Goal: Task Accomplishment & Management: Manage account settings

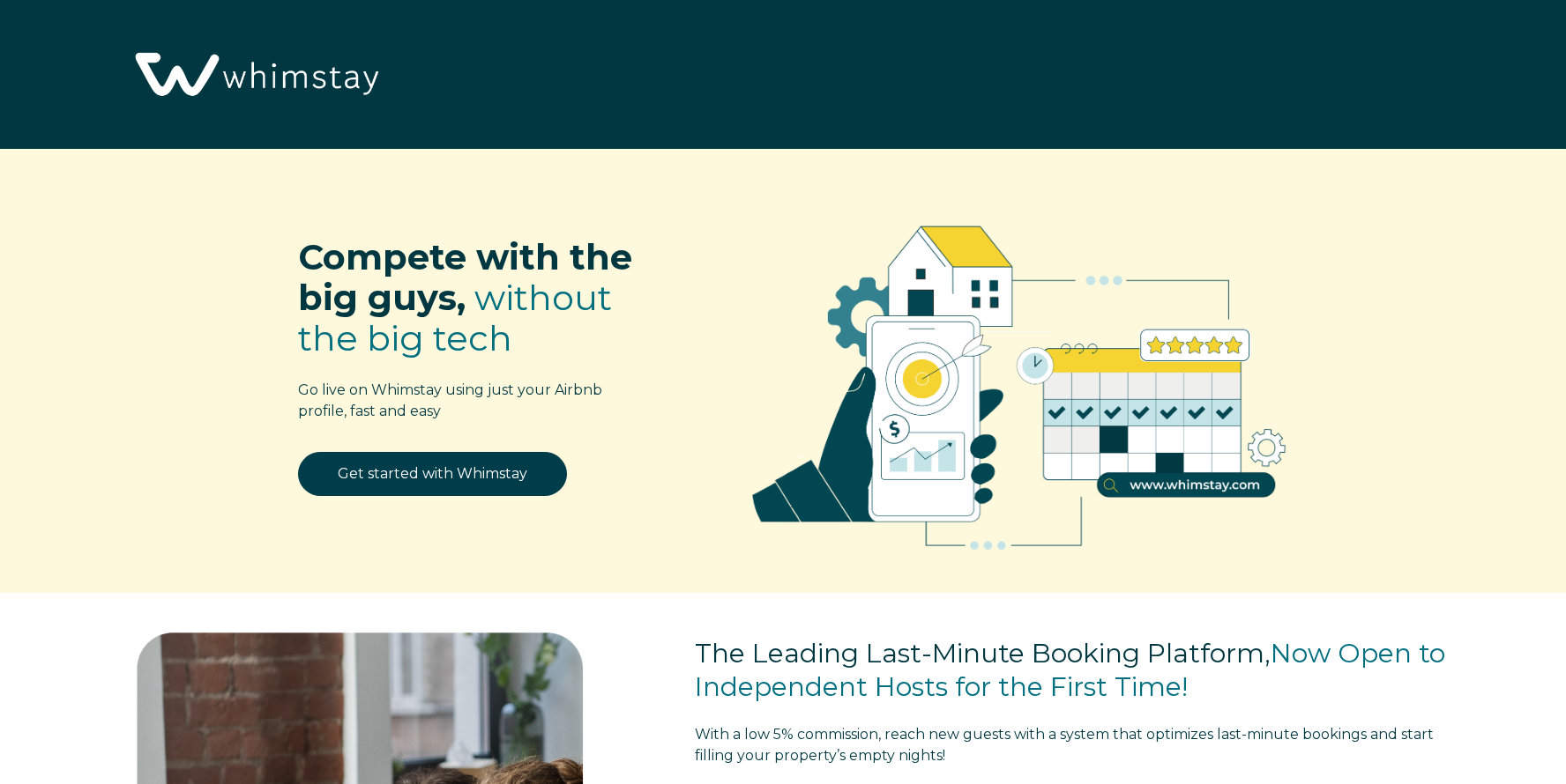
select select "US"
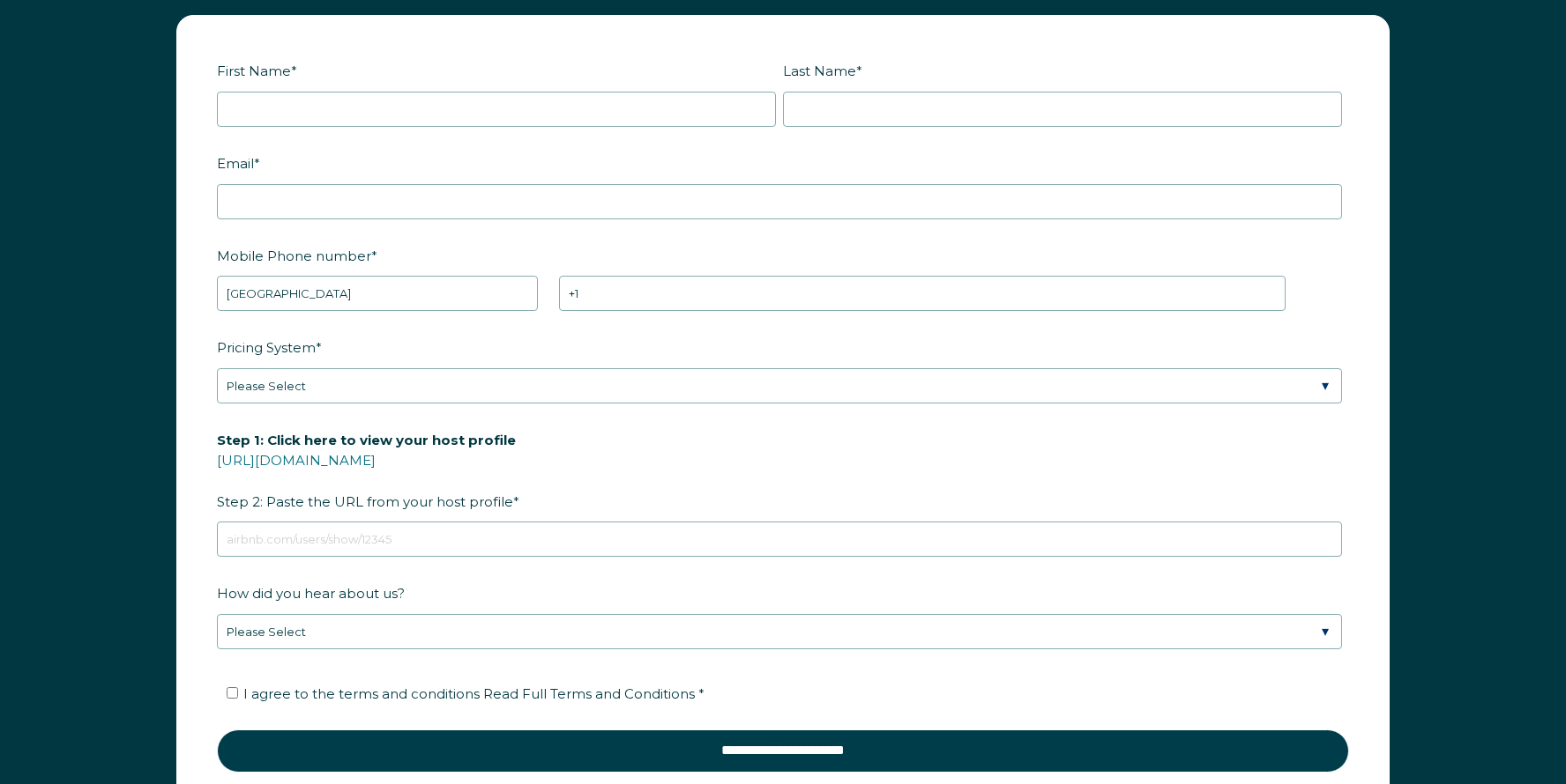
scroll to position [2270, 0]
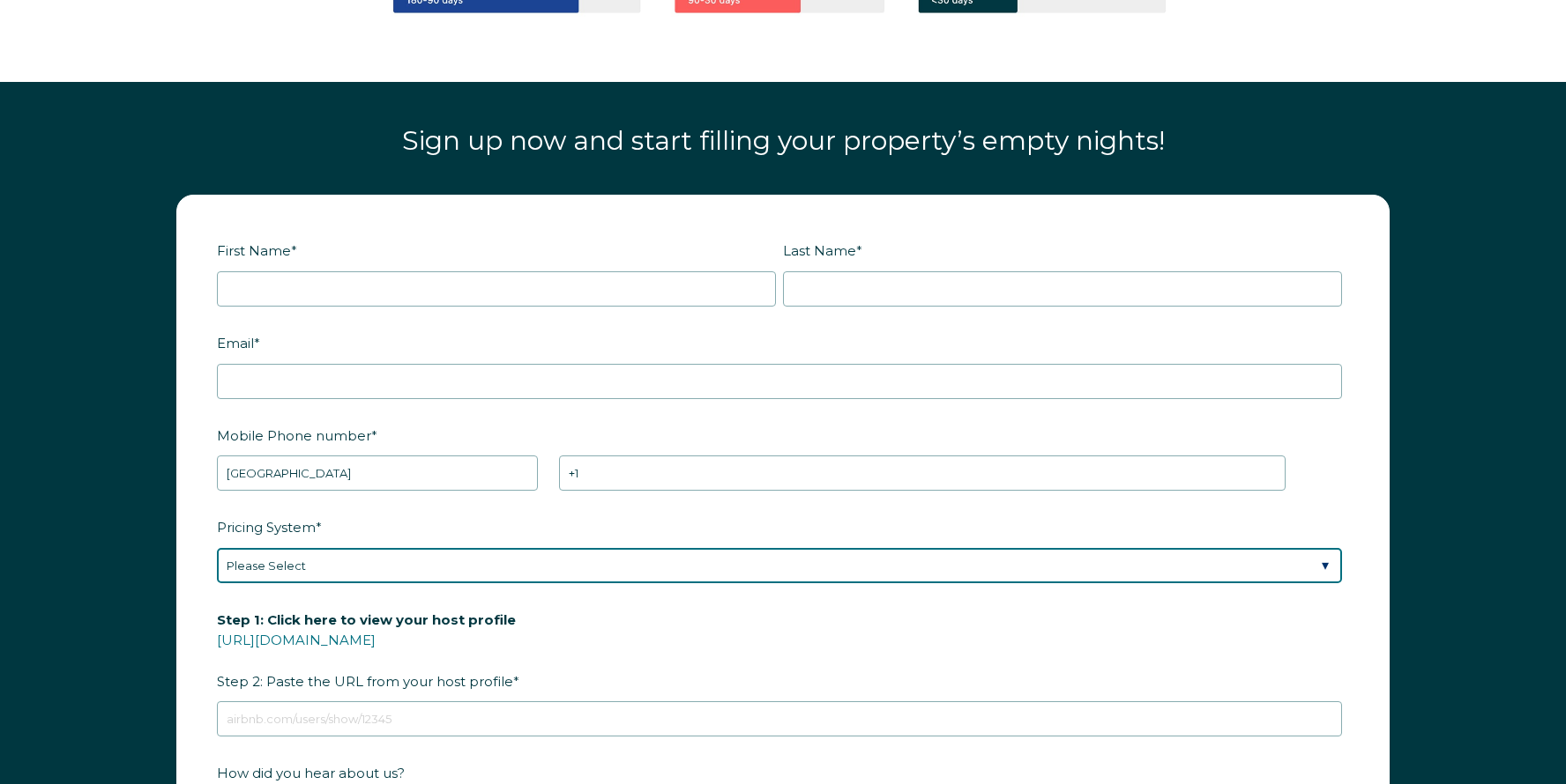
select select "PriceLabs"
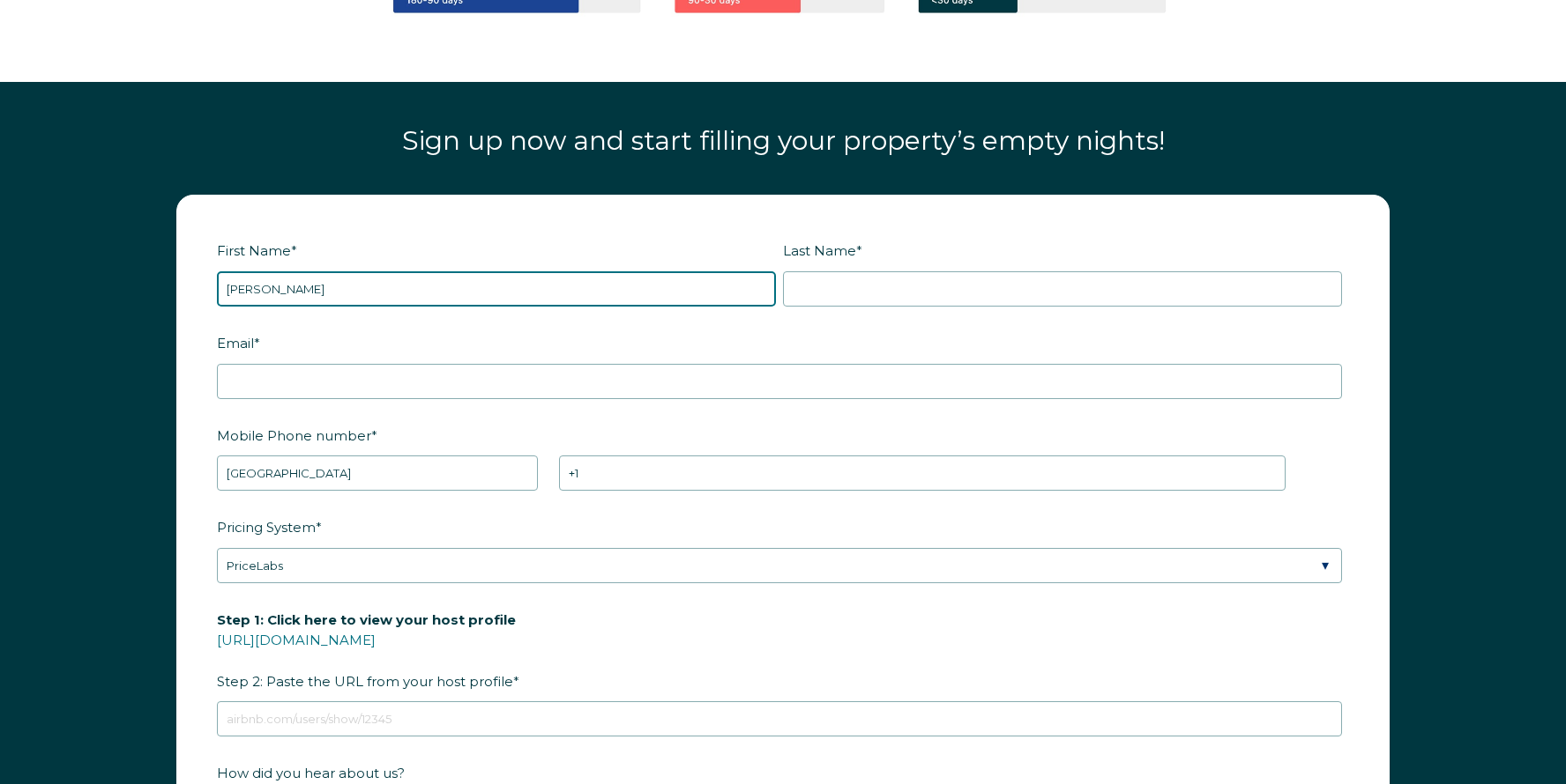
type input "[PERSON_NAME]"
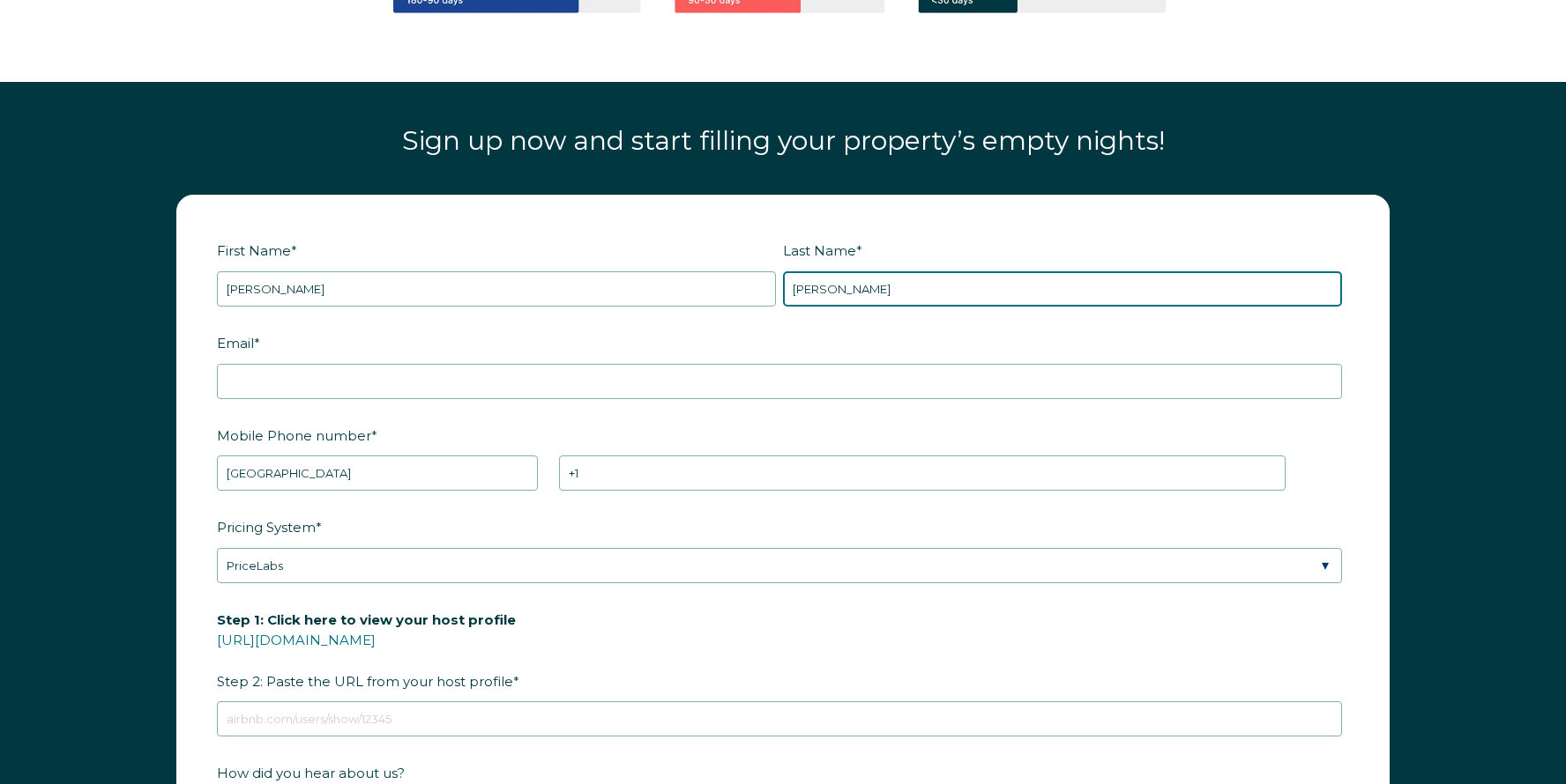
type input "[PERSON_NAME]"
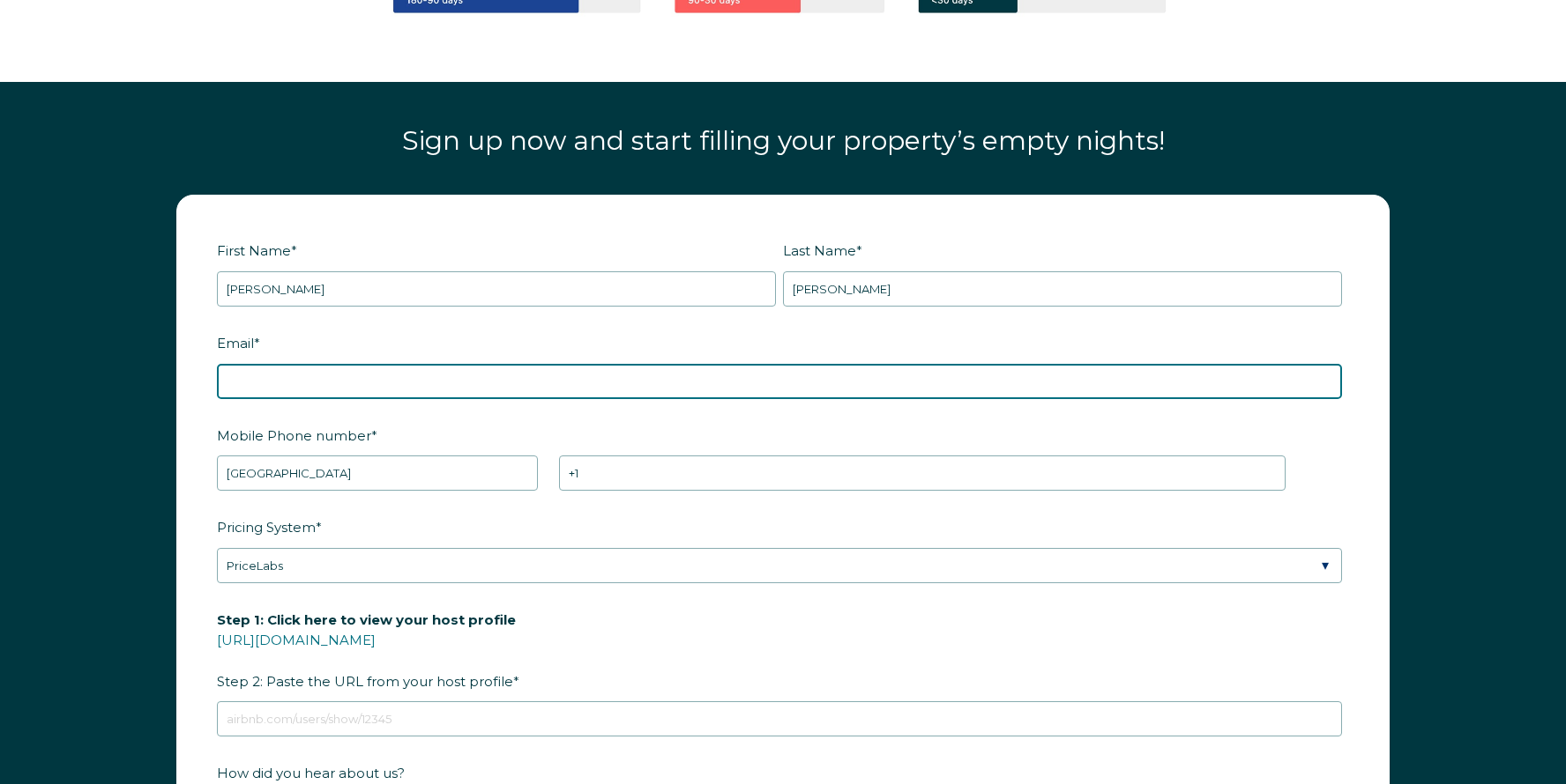
type input "[EMAIL_ADDRESS][DOMAIN_NAME]"
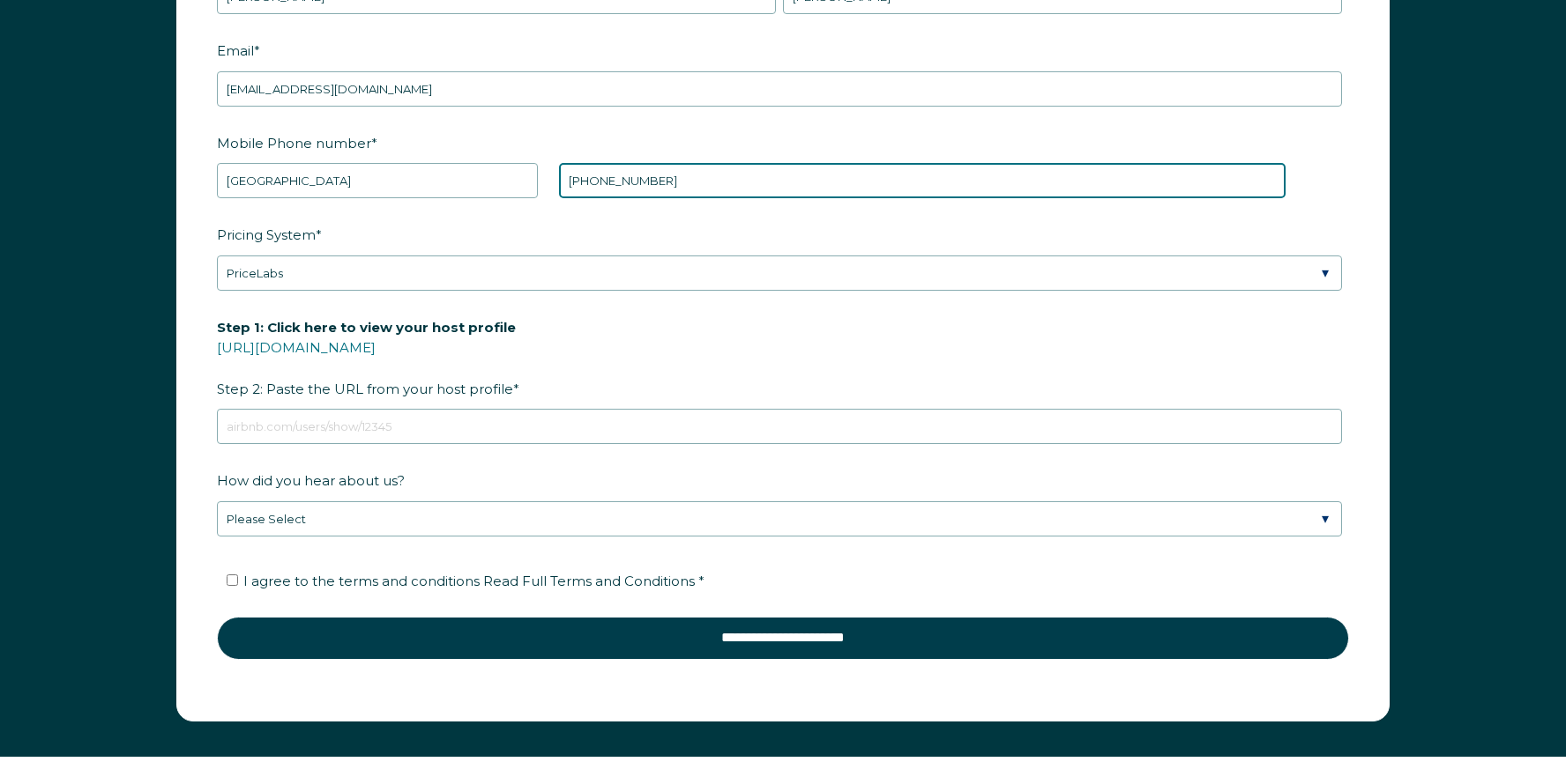
scroll to position [2564, 0]
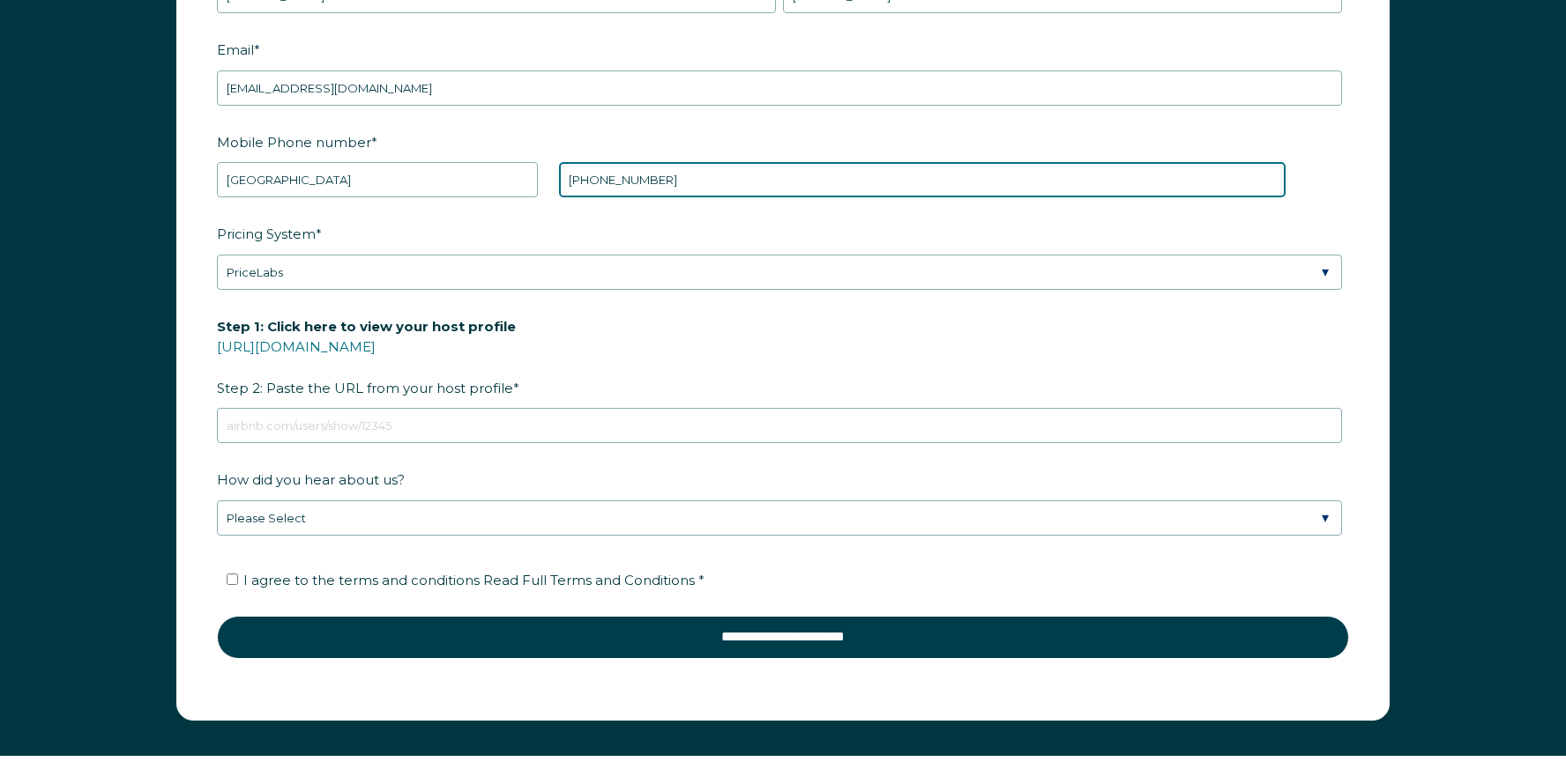
type input "[PHONE_NUMBER]"
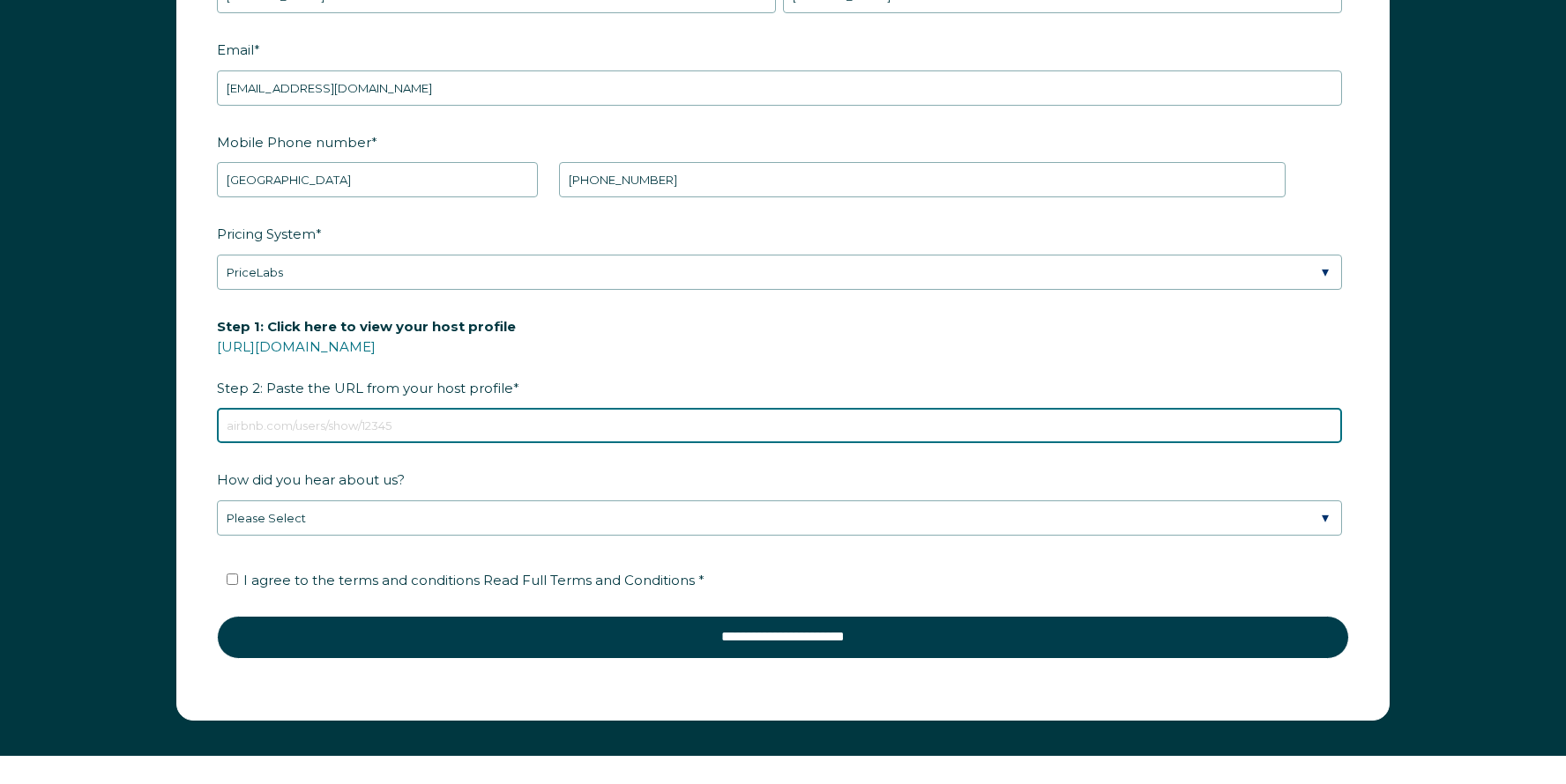
click at [464, 425] on input "Step 1: Click here to view your host profile [URL][DOMAIN_NAME] Step 2: Paste t…" at bounding box center [779, 426] width 1125 height 36
paste input "[URL][DOMAIN_NAME]"
type input "[URL][DOMAIN_NAME]"
click at [769, 415] on input "[URL][DOMAIN_NAME]" at bounding box center [779, 426] width 1125 height 36
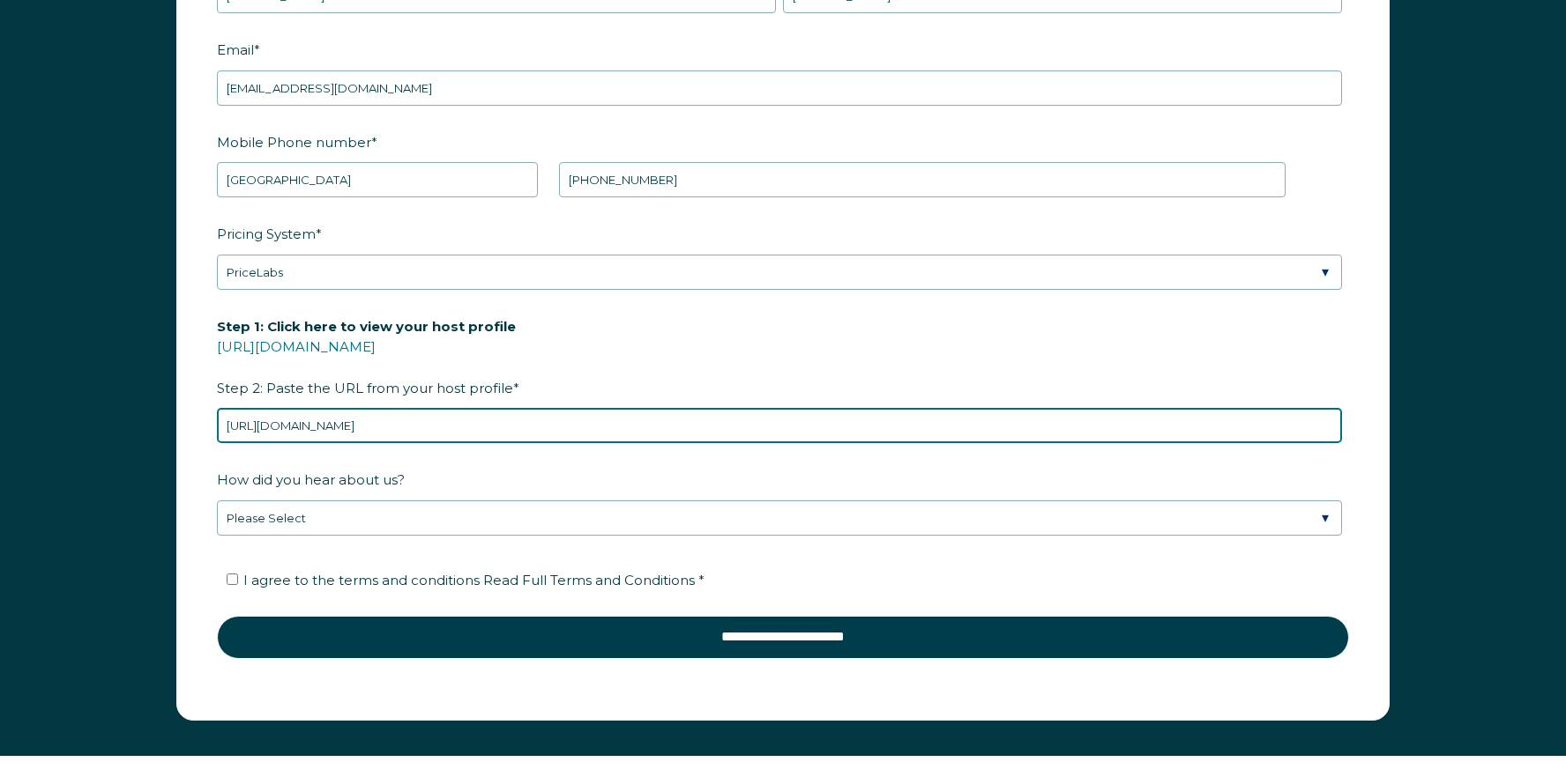
click at [769, 415] on input "[URL][DOMAIN_NAME]" at bounding box center [779, 426] width 1125 height 36
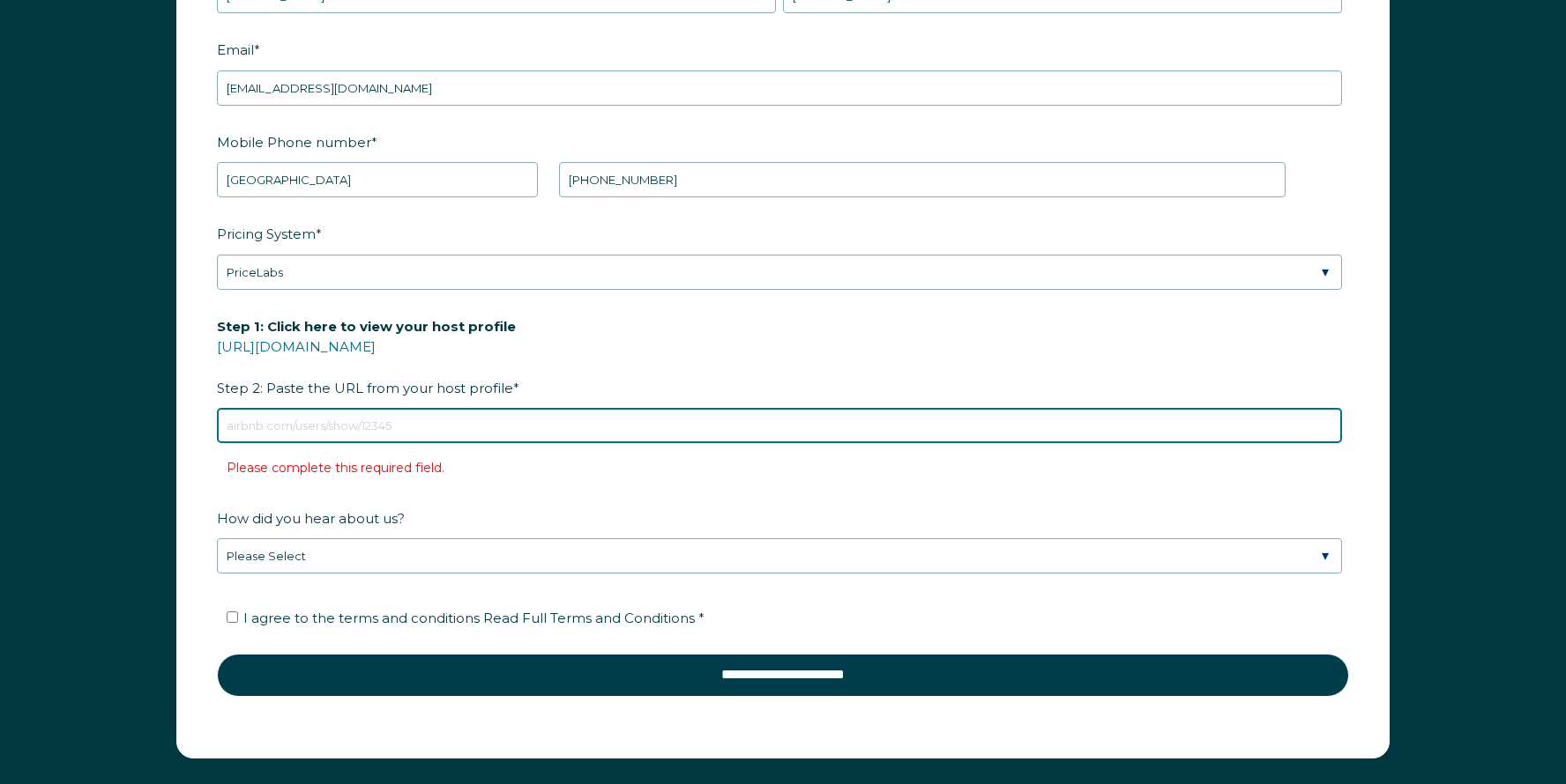
paste input "[DOMAIN_NAME][URL]"
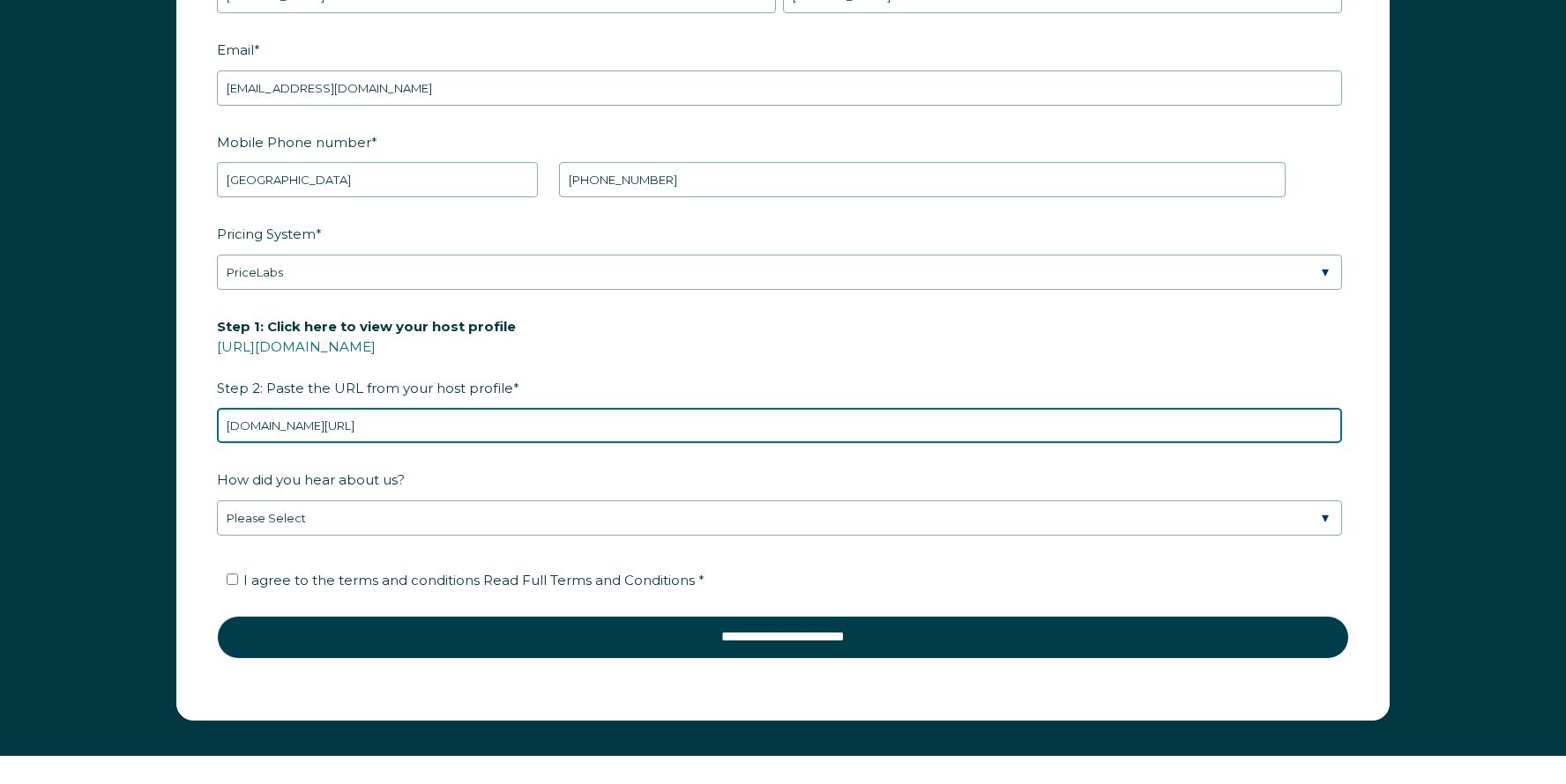
type input "[DOMAIN_NAME][URL]"
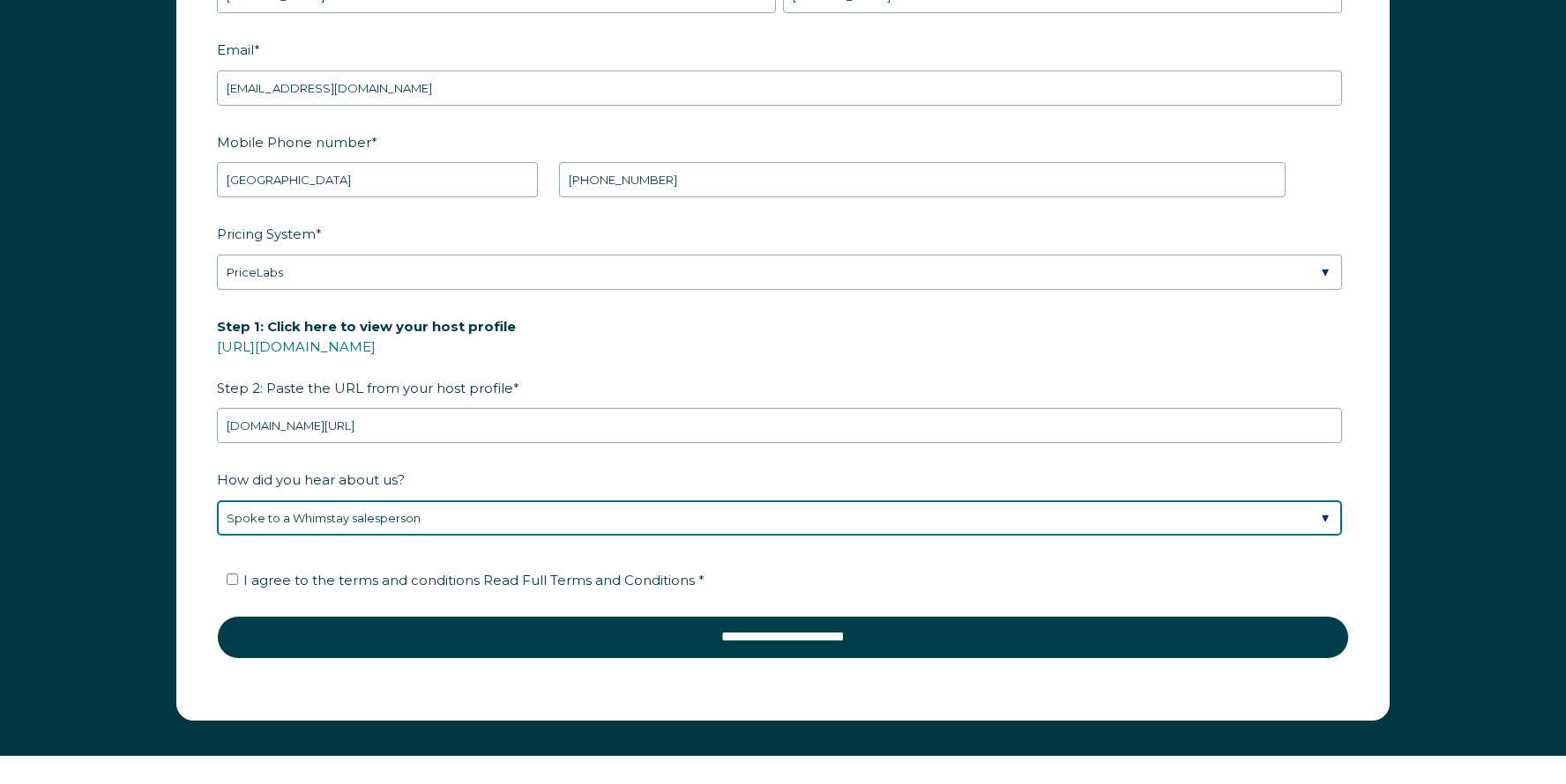
select select "Event or Conference"
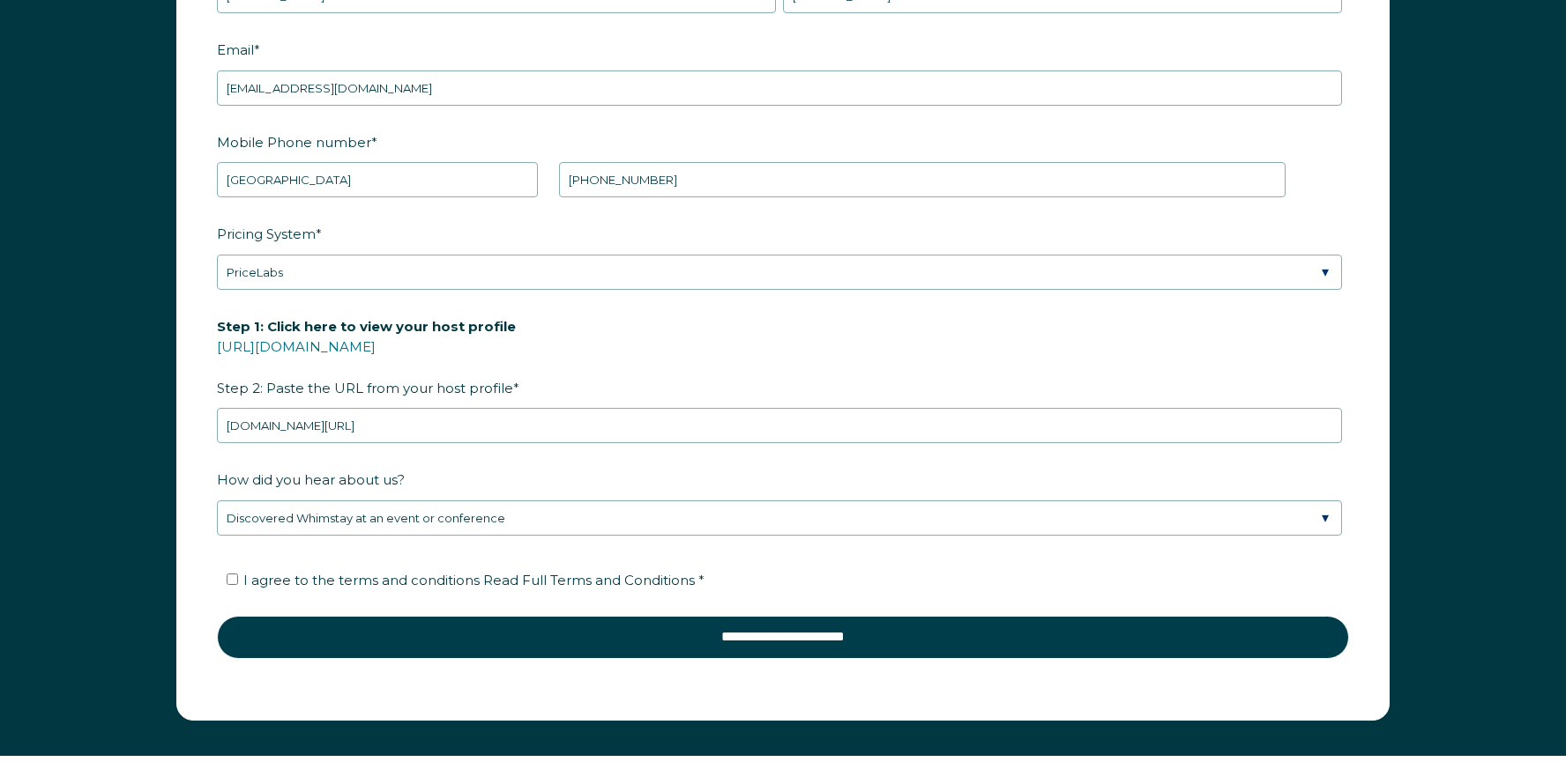
click at [234, 580] on input "I agree to the terms and conditions Read Full Terms and Conditions *" at bounding box center [232, 579] width 12 height 12
checkbox input "true"
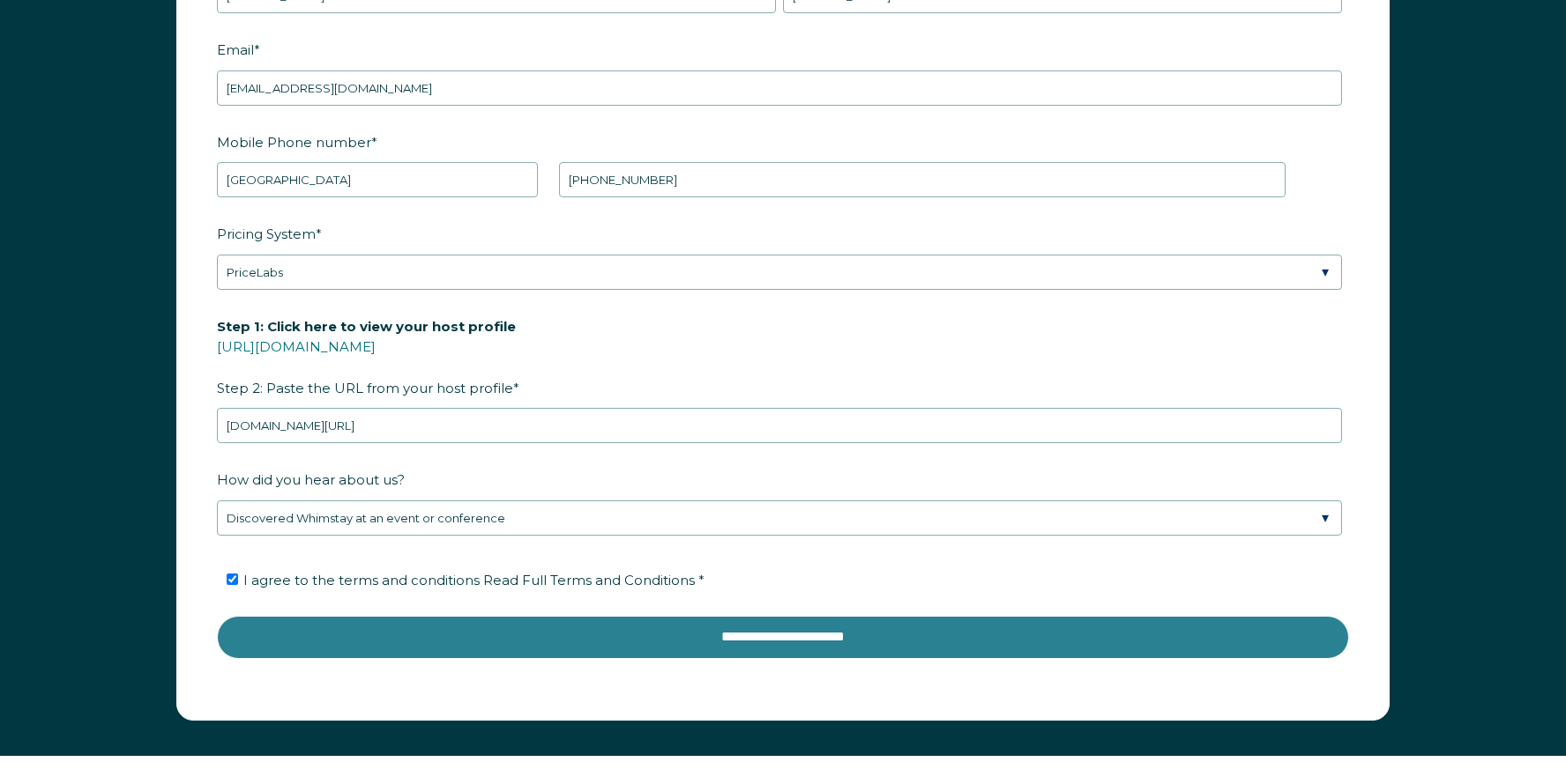
click at [355, 637] on input "**********" at bounding box center [783, 637] width 1131 height 42
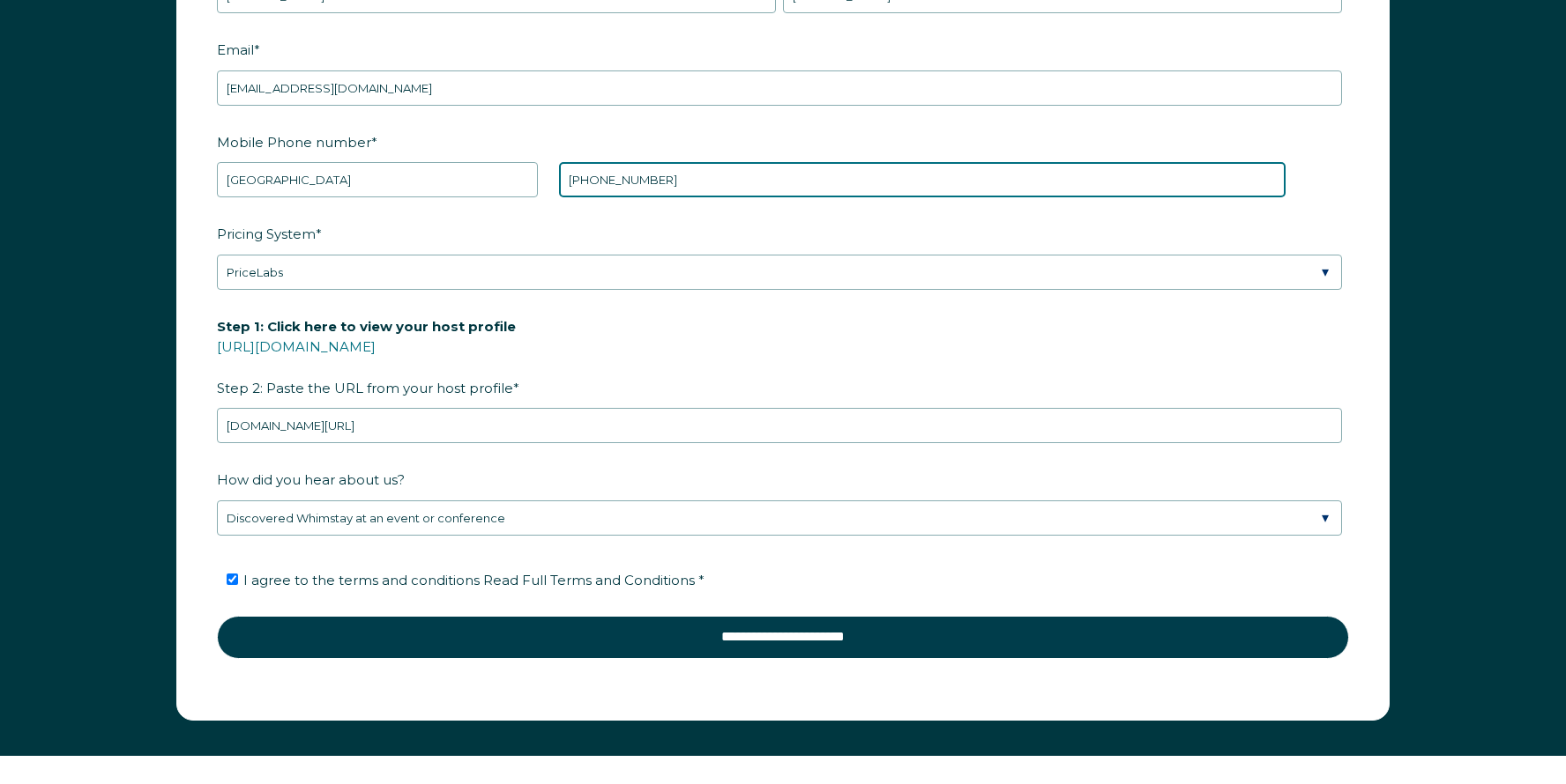
click at [634, 181] on input "[PHONE_NUMBER]" at bounding box center [922, 179] width 727 height 36
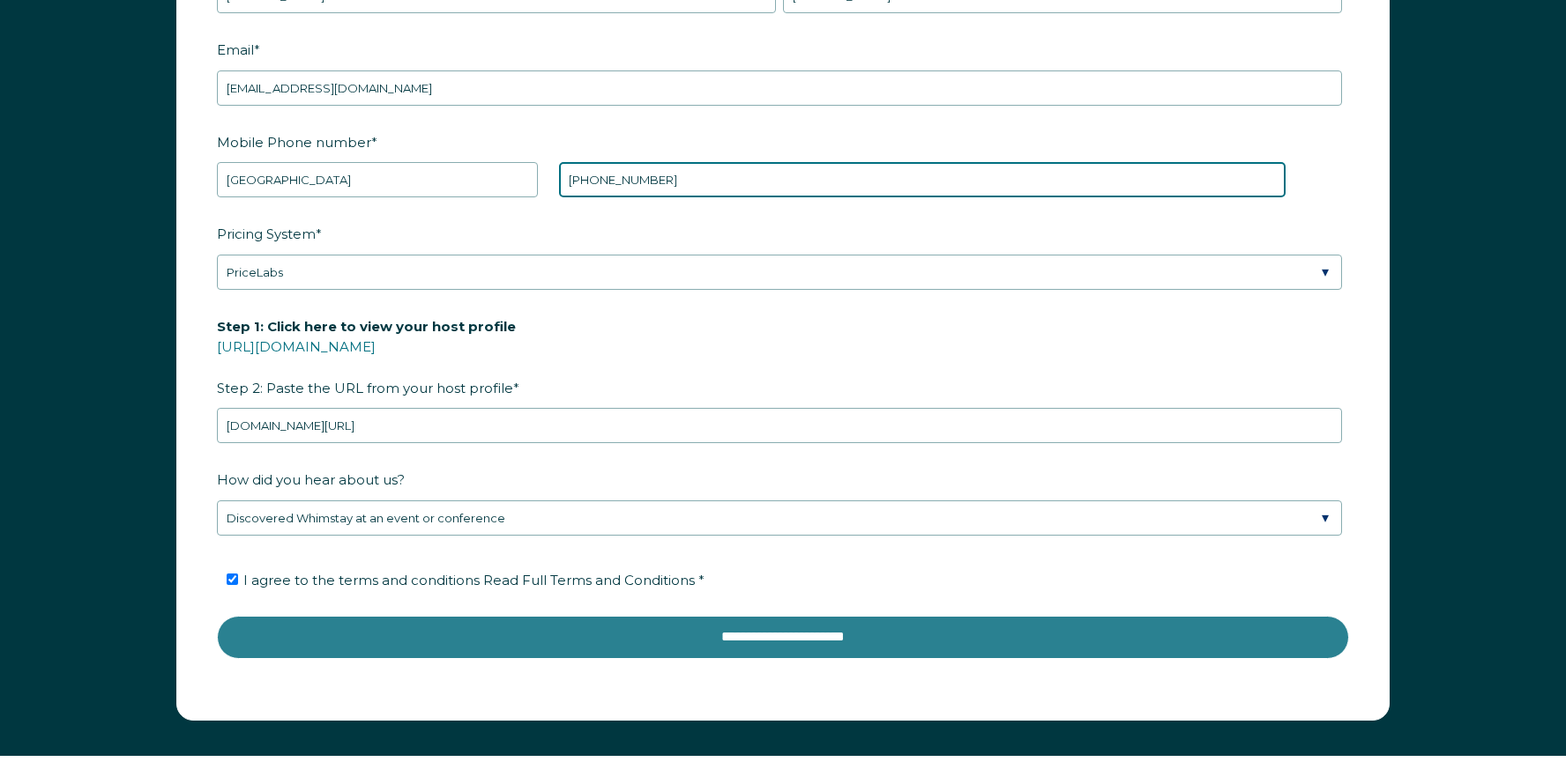
type input "[PHONE_NUMBER]"
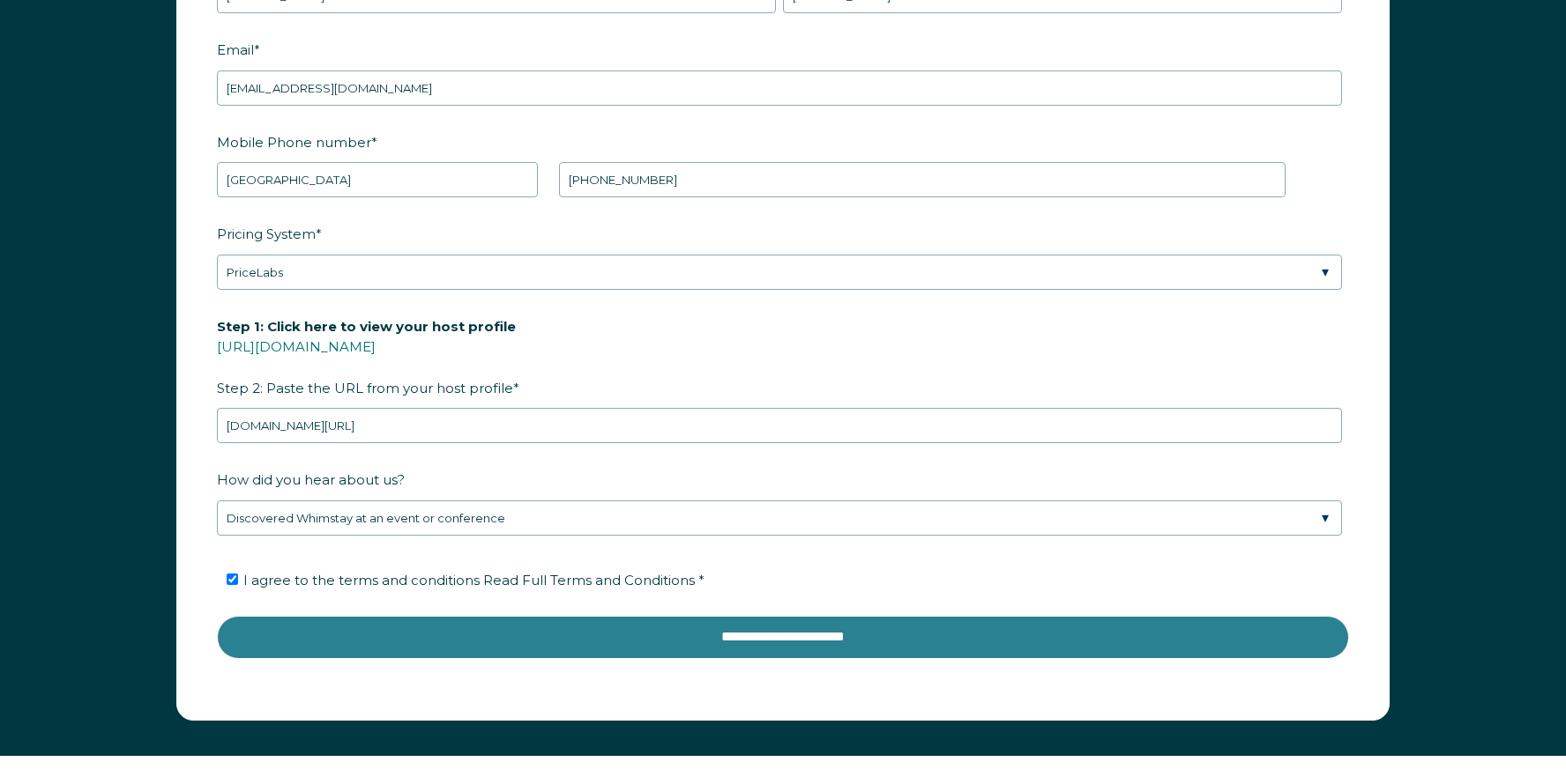
click at [697, 637] on input "**********" at bounding box center [783, 637] width 1131 height 42
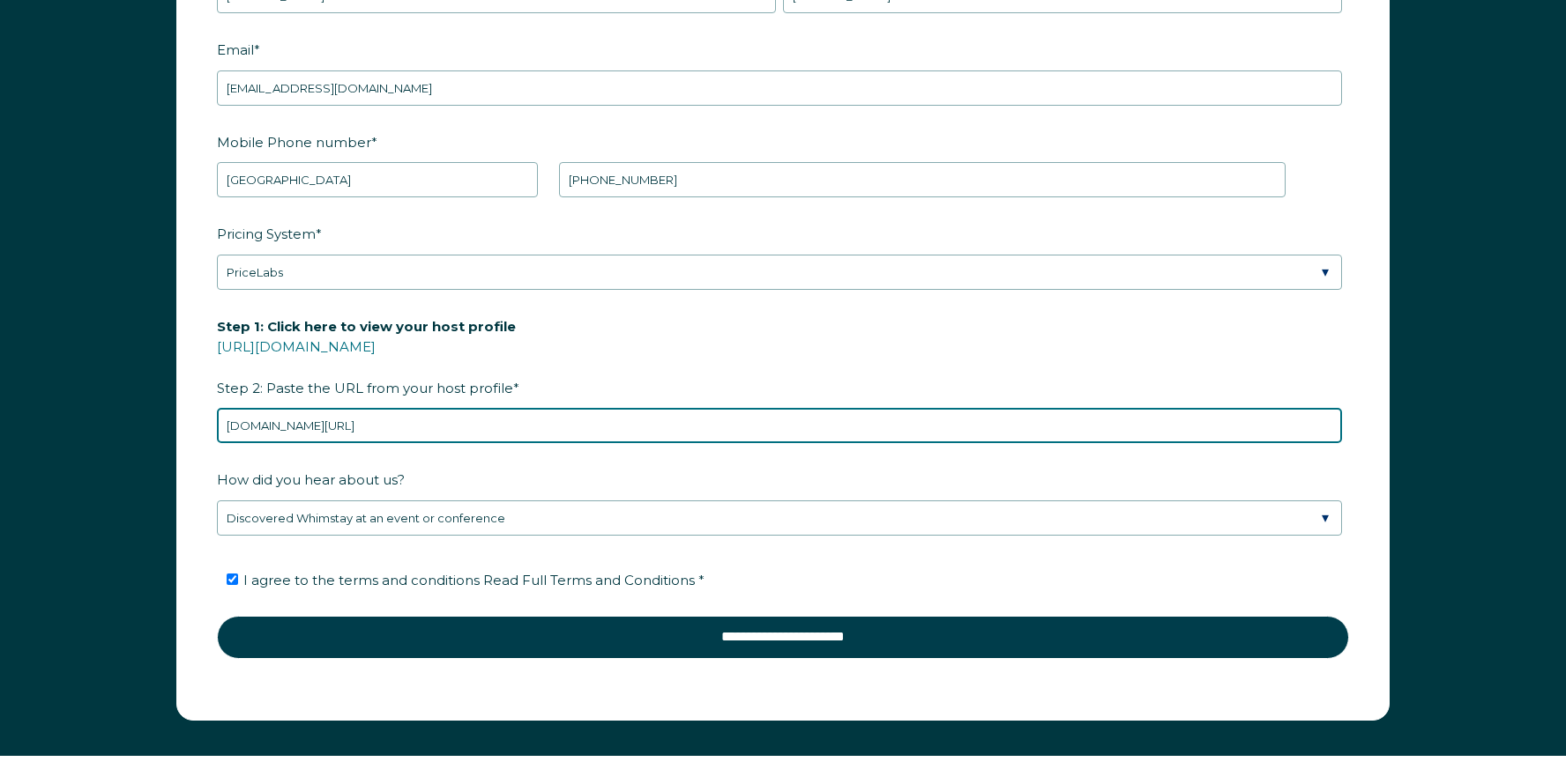
click at [455, 427] on input "[DOMAIN_NAME][URL]" at bounding box center [779, 426] width 1125 height 36
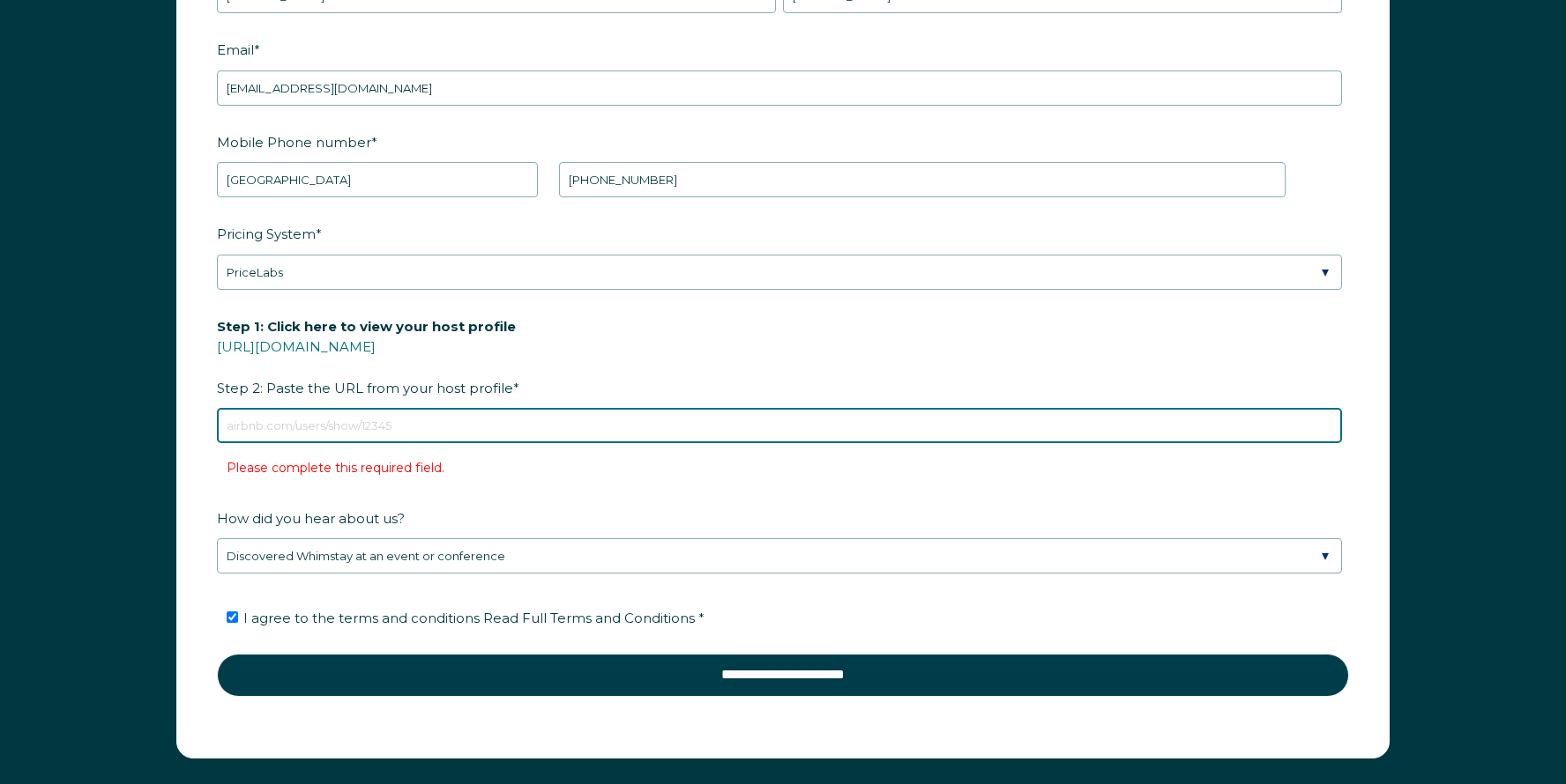
paste input "[URL][DOMAIN_NAME]"
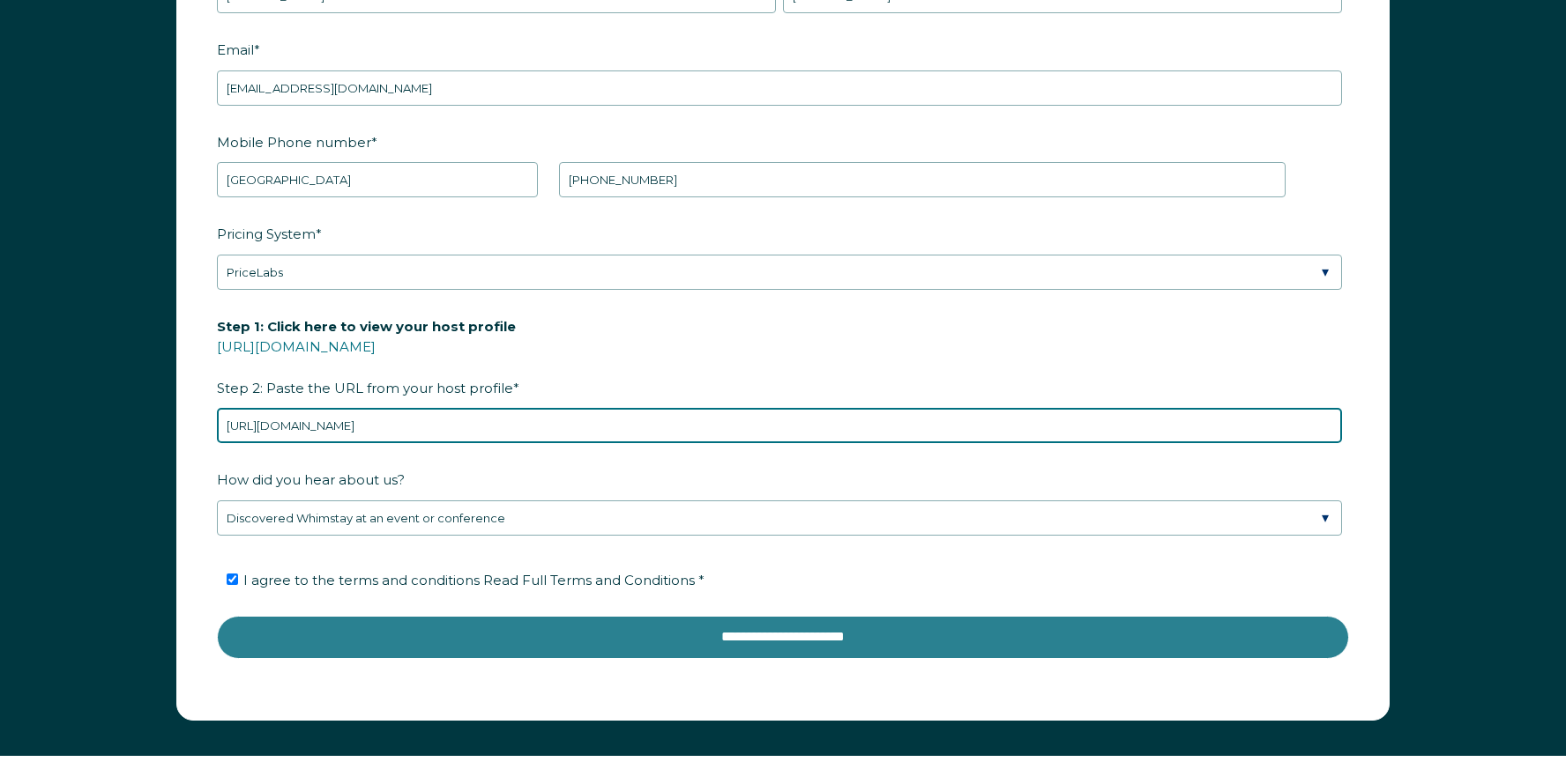
type input "[URL][DOMAIN_NAME]"
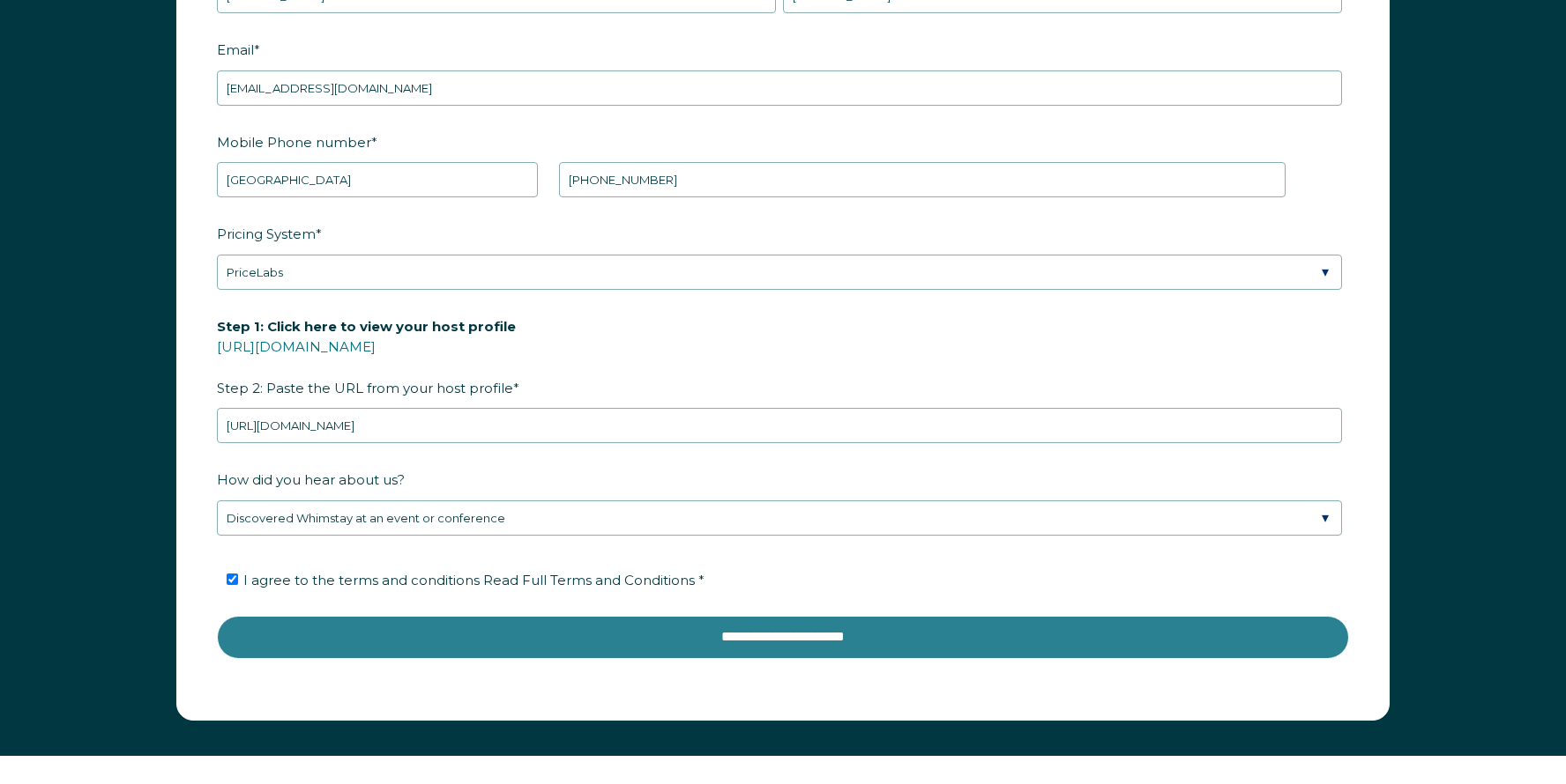
click at [625, 644] on input "**********" at bounding box center [783, 637] width 1131 height 42
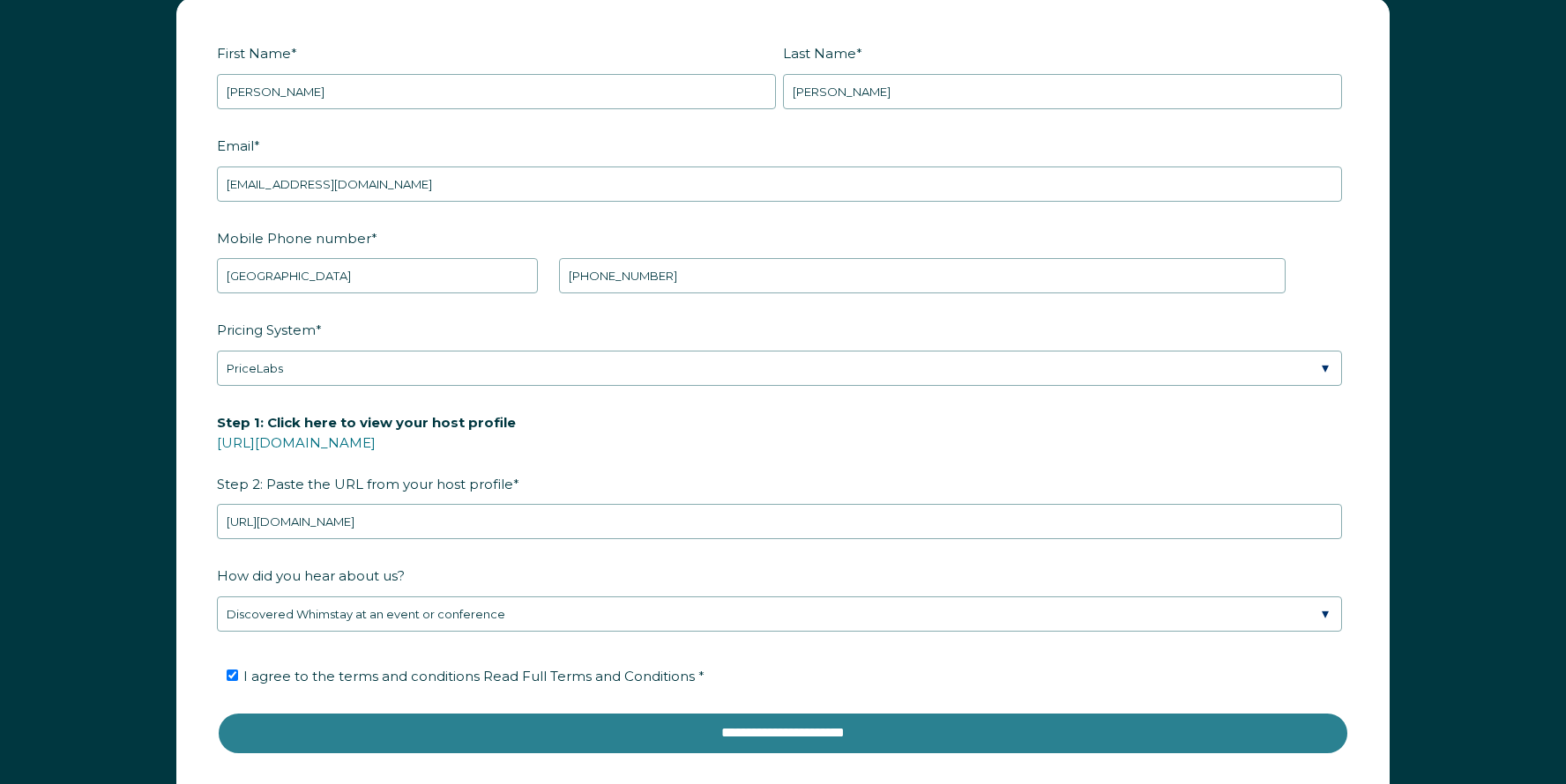
scroll to position [2517, 0]
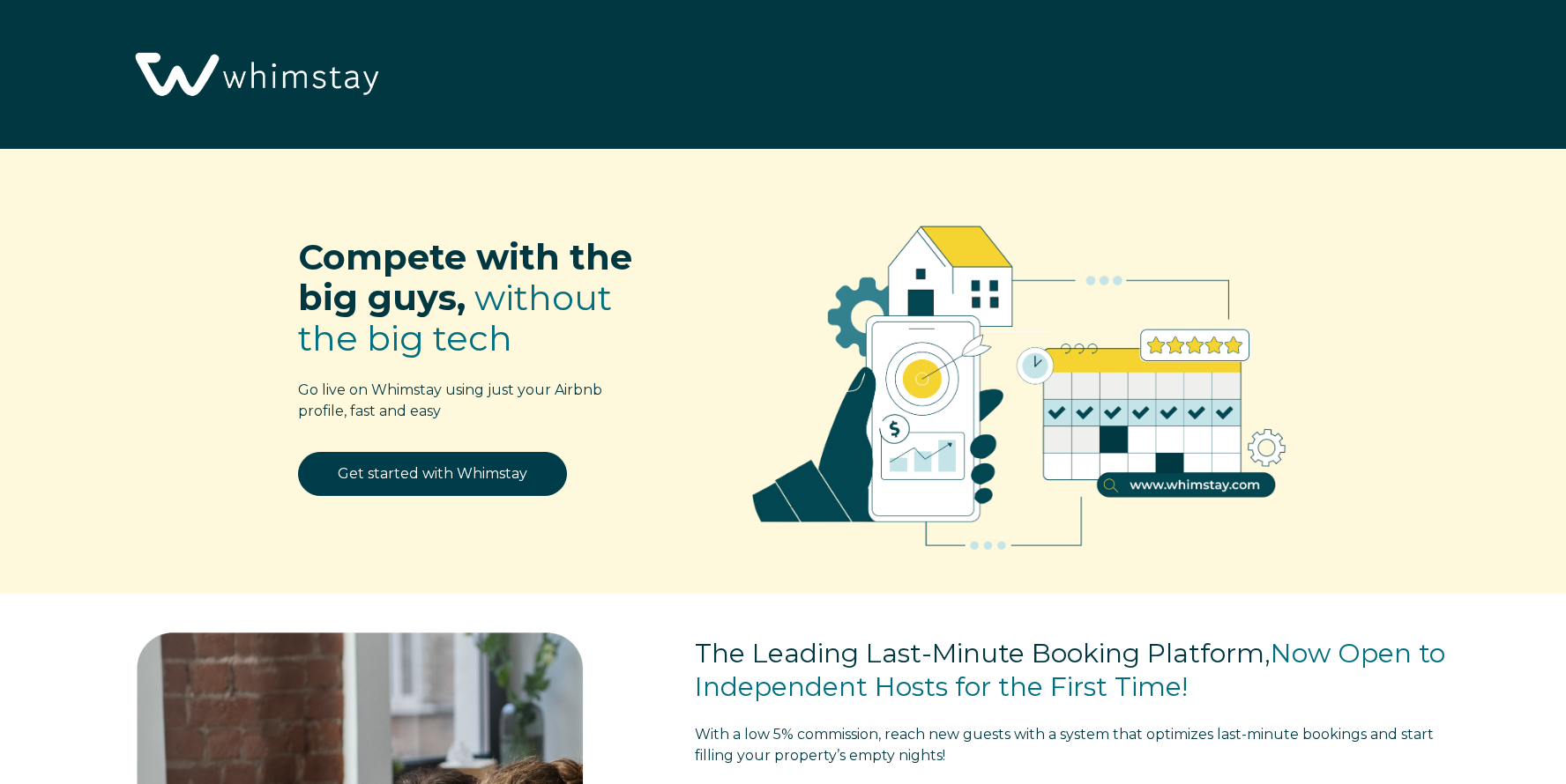
select select "US"
click at [439, 469] on link "Get started with Whimstay" at bounding box center [432, 474] width 269 height 44
select select "US"
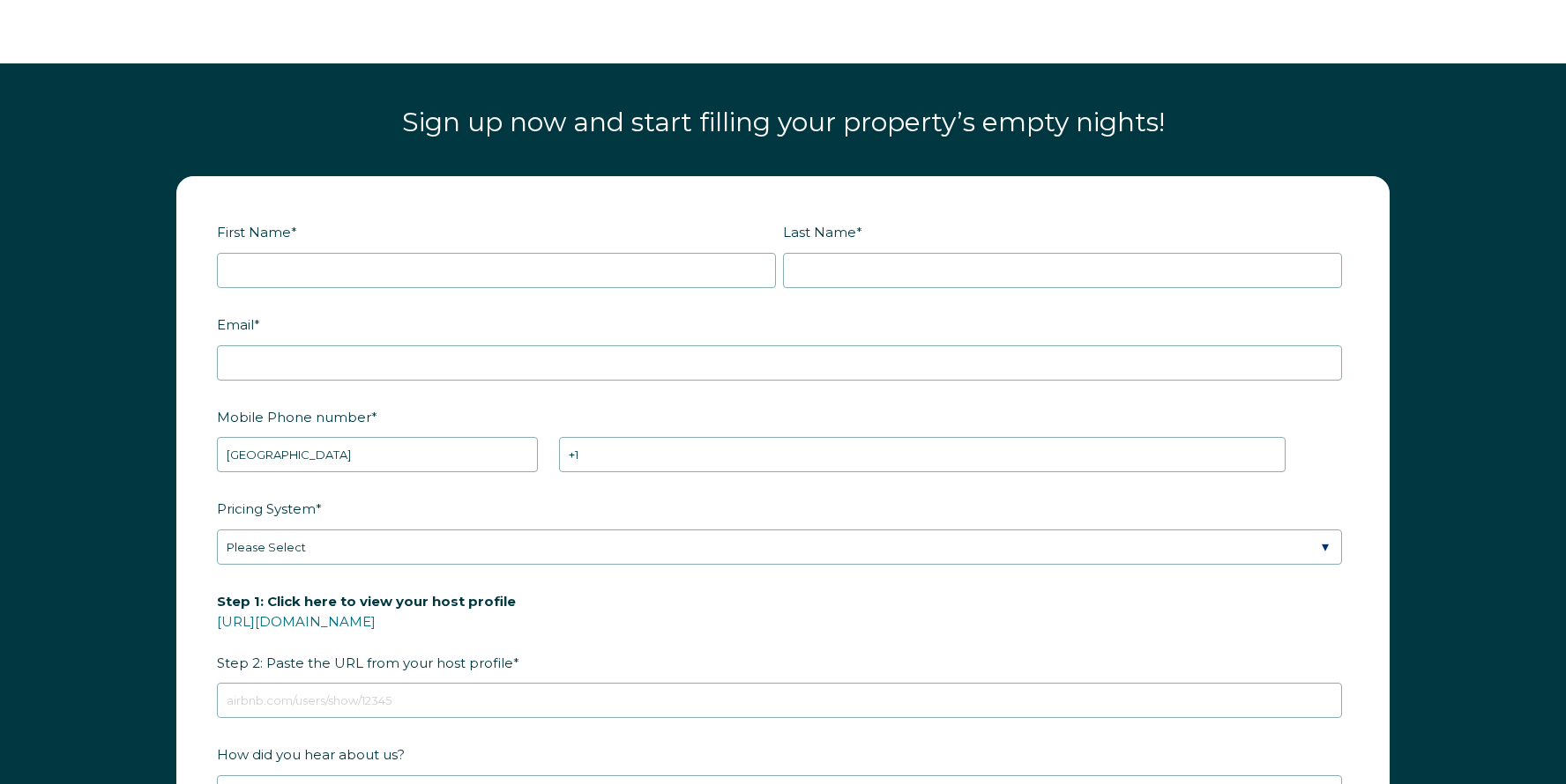
scroll to position [2288, 0]
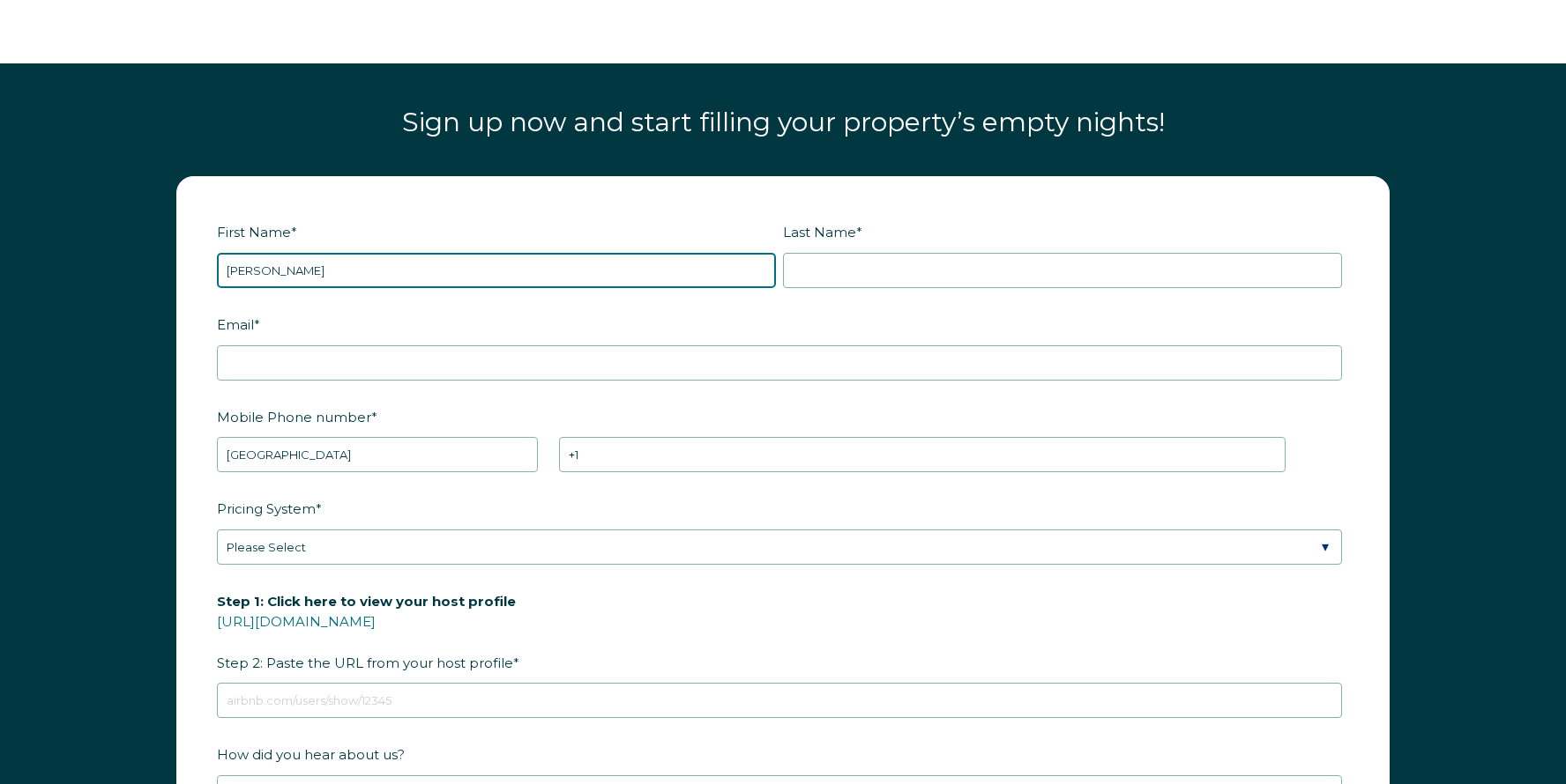
type input "[PERSON_NAME]"
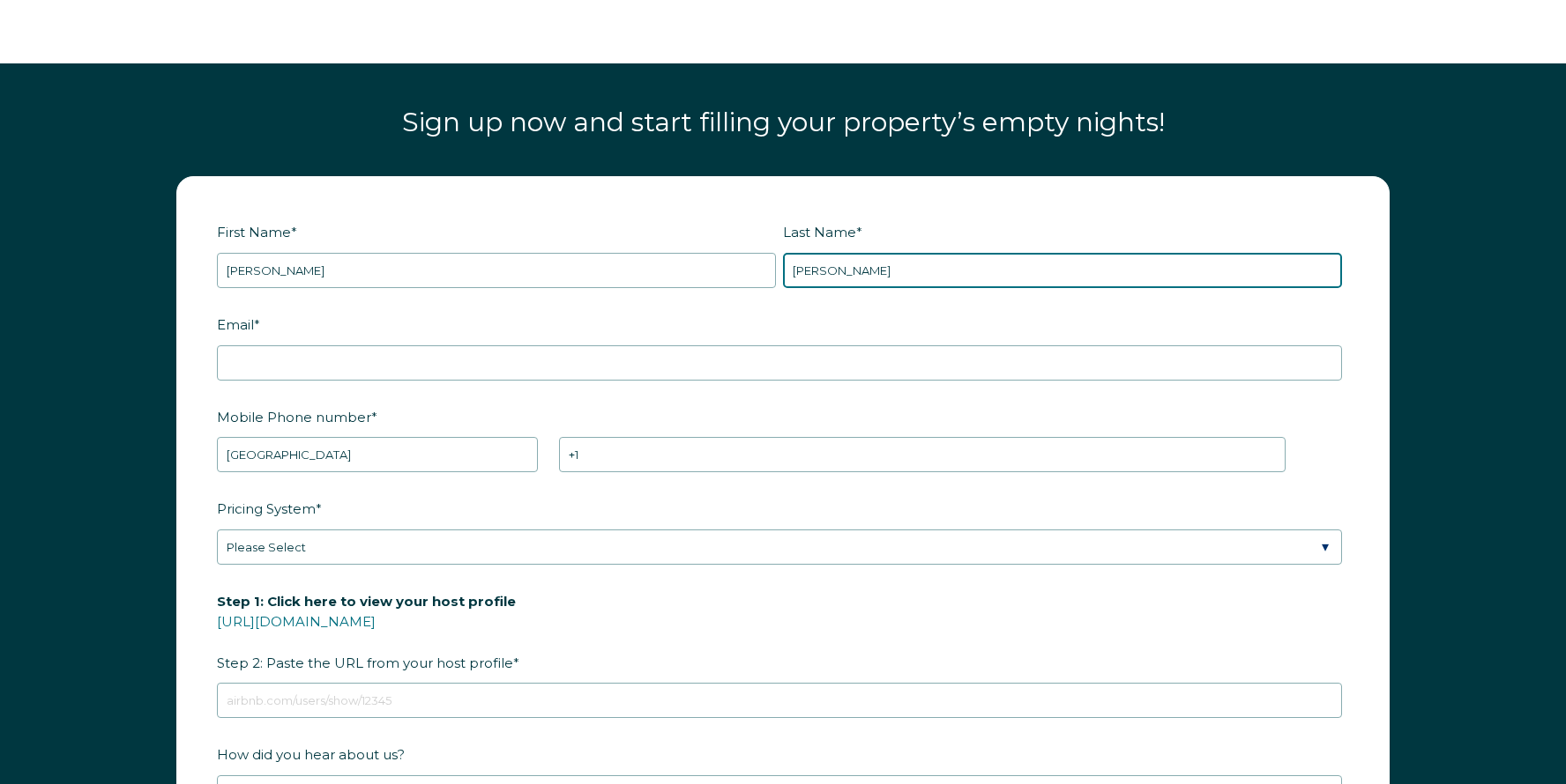
type input "[PERSON_NAME]"
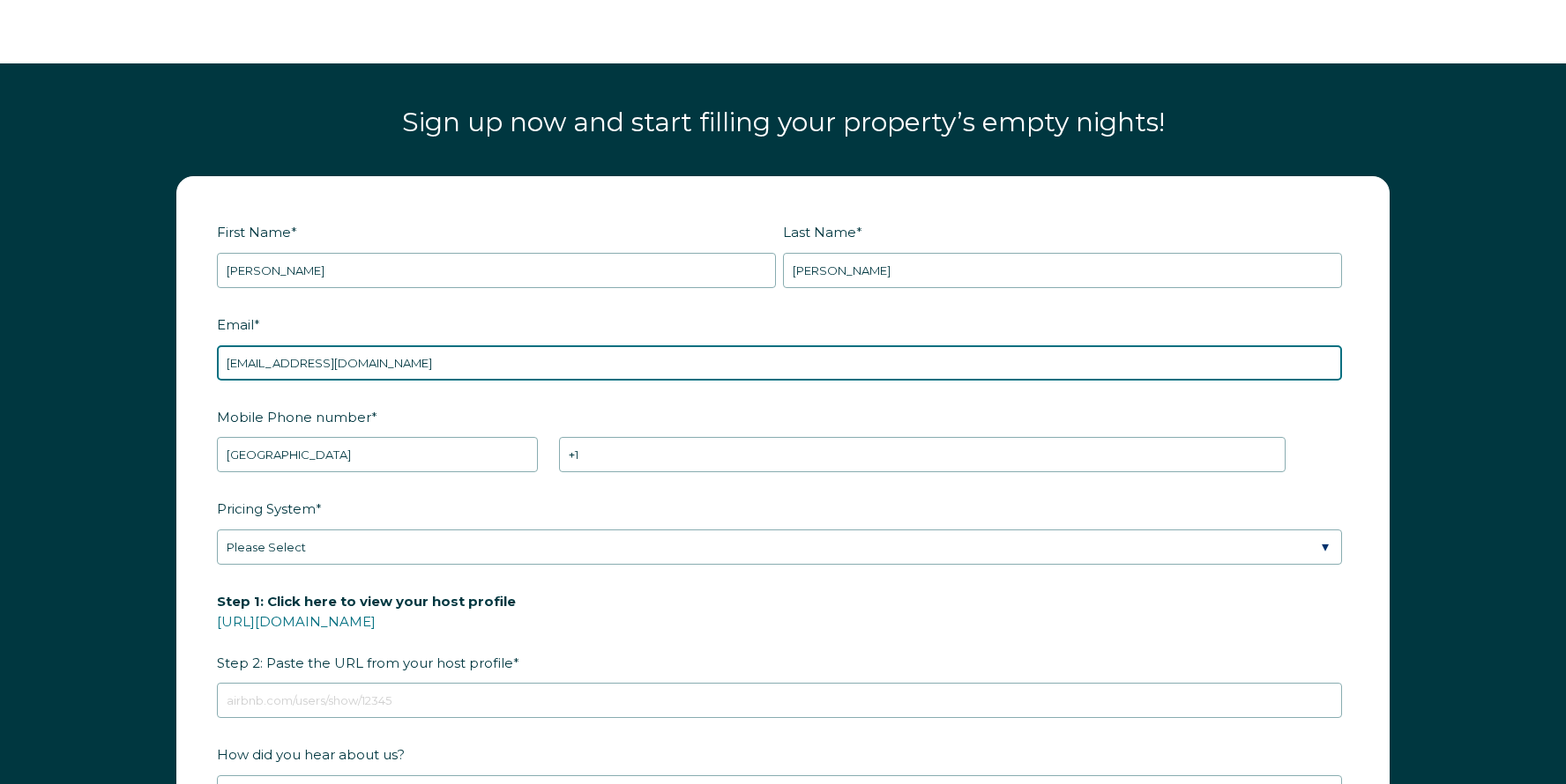
type input "[EMAIL_ADDRESS][DOMAIN_NAME]"
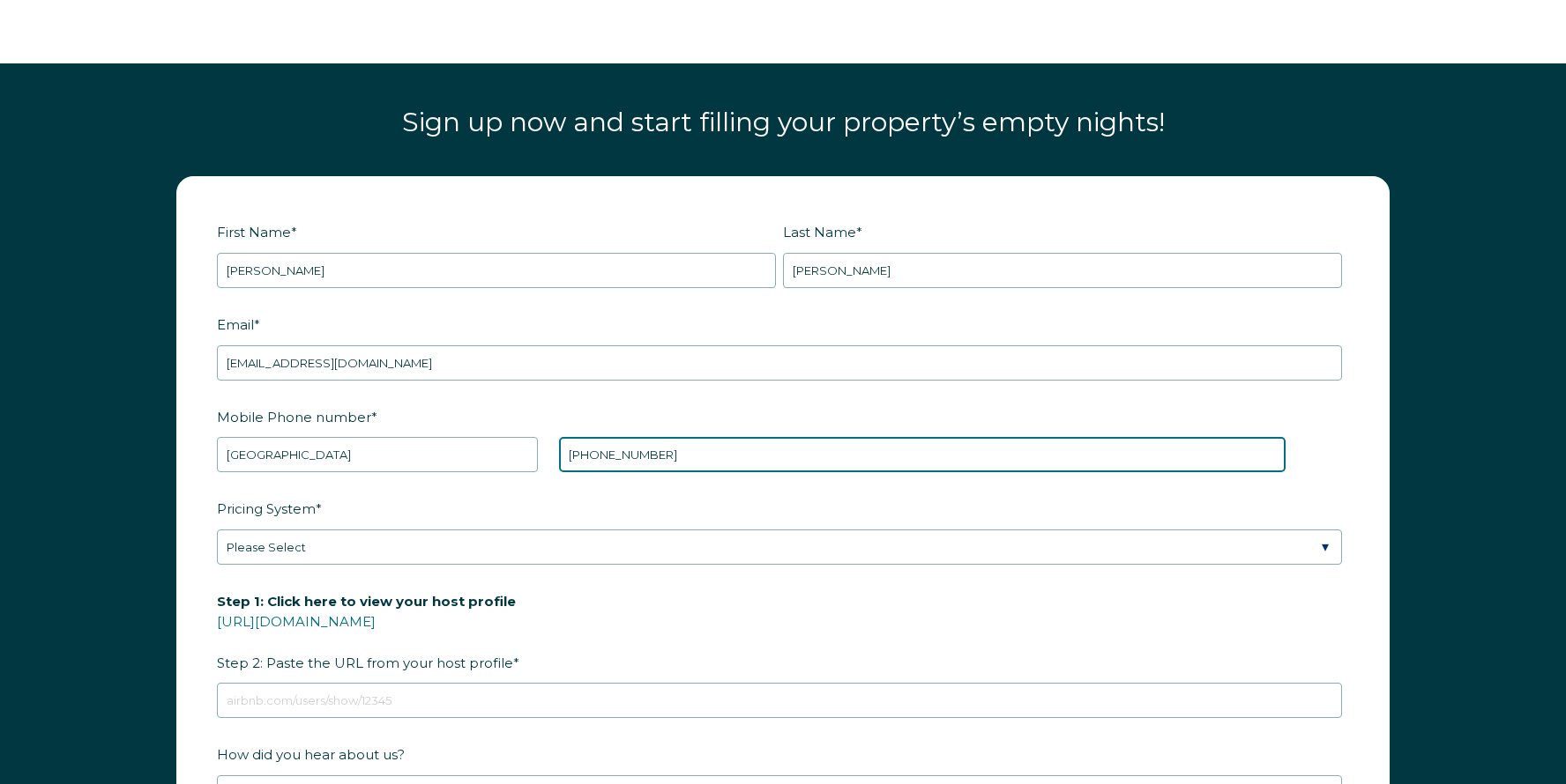
type input "[PHONE_NUMBER]"
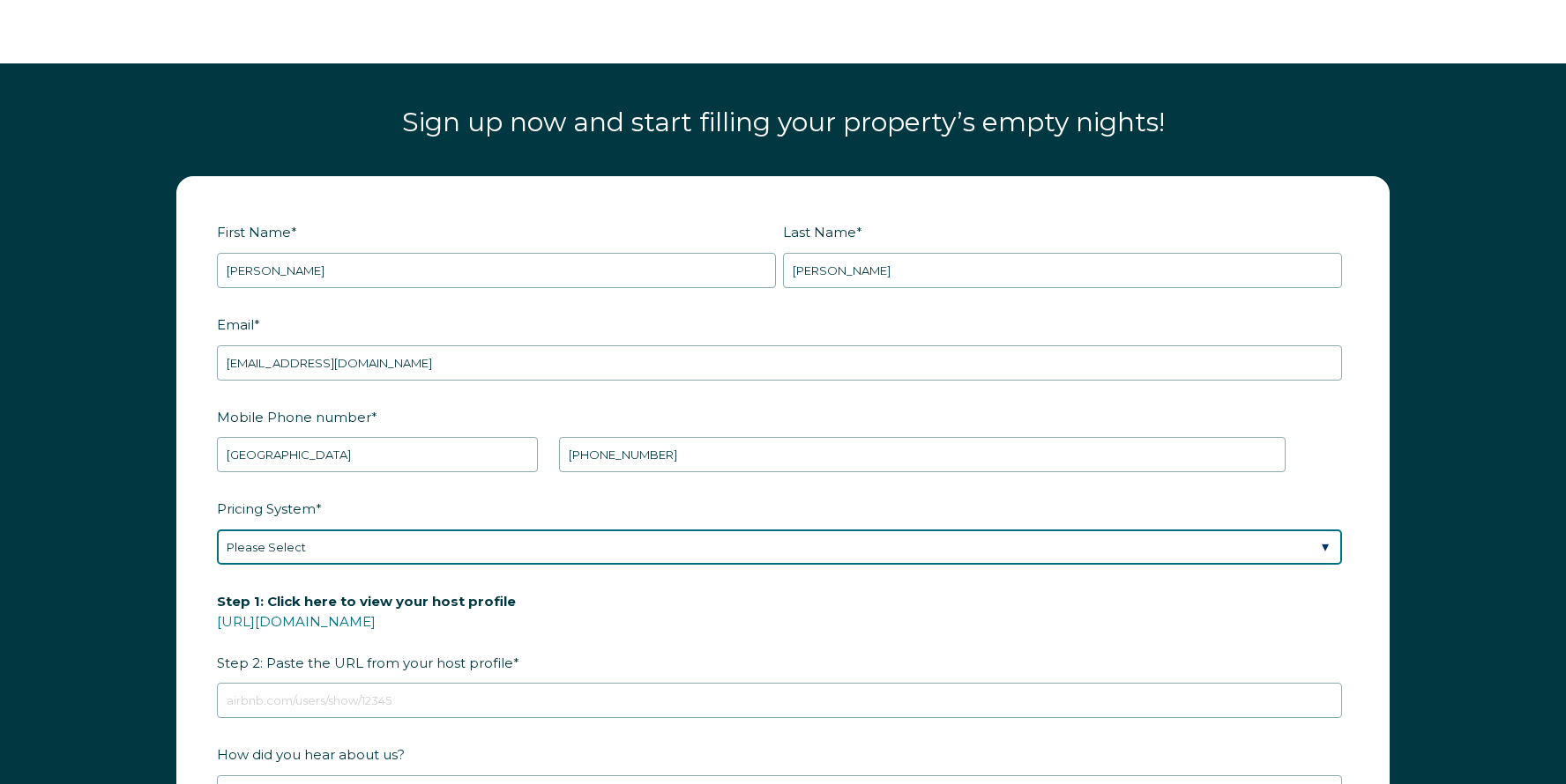
select select "PriceLabs"
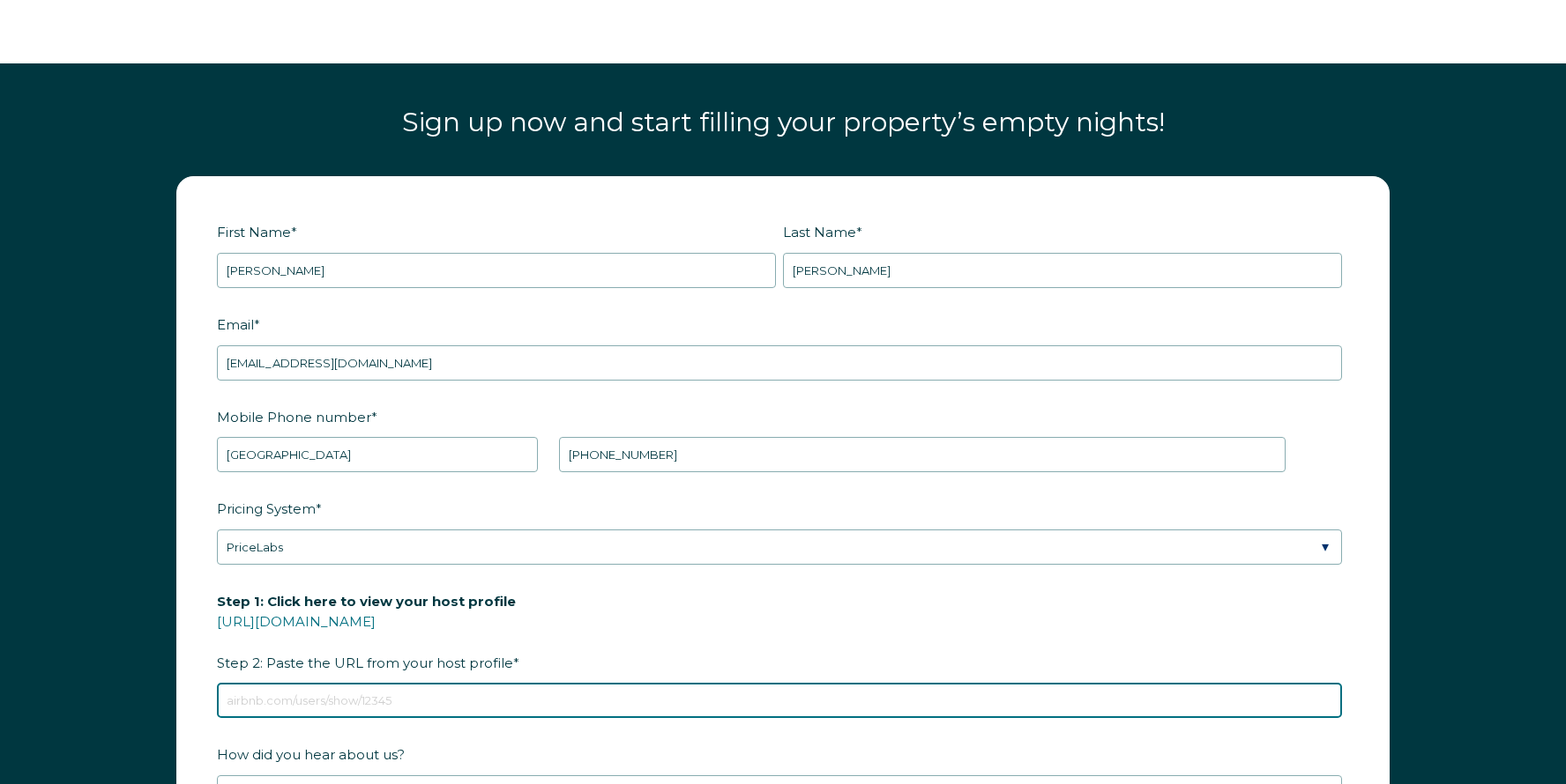
paste input "Near Dollywood Basketball Court 5 Bedroom Sleep 12"
type input "Near Dollywood Basketball Court 5 Bedroom Sleep 12"
click at [455, 683] on input "Near Dollywood Basketball Court 5 Bedroom Sleep 12" at bounding box center [779, 700] width 1125 height 36
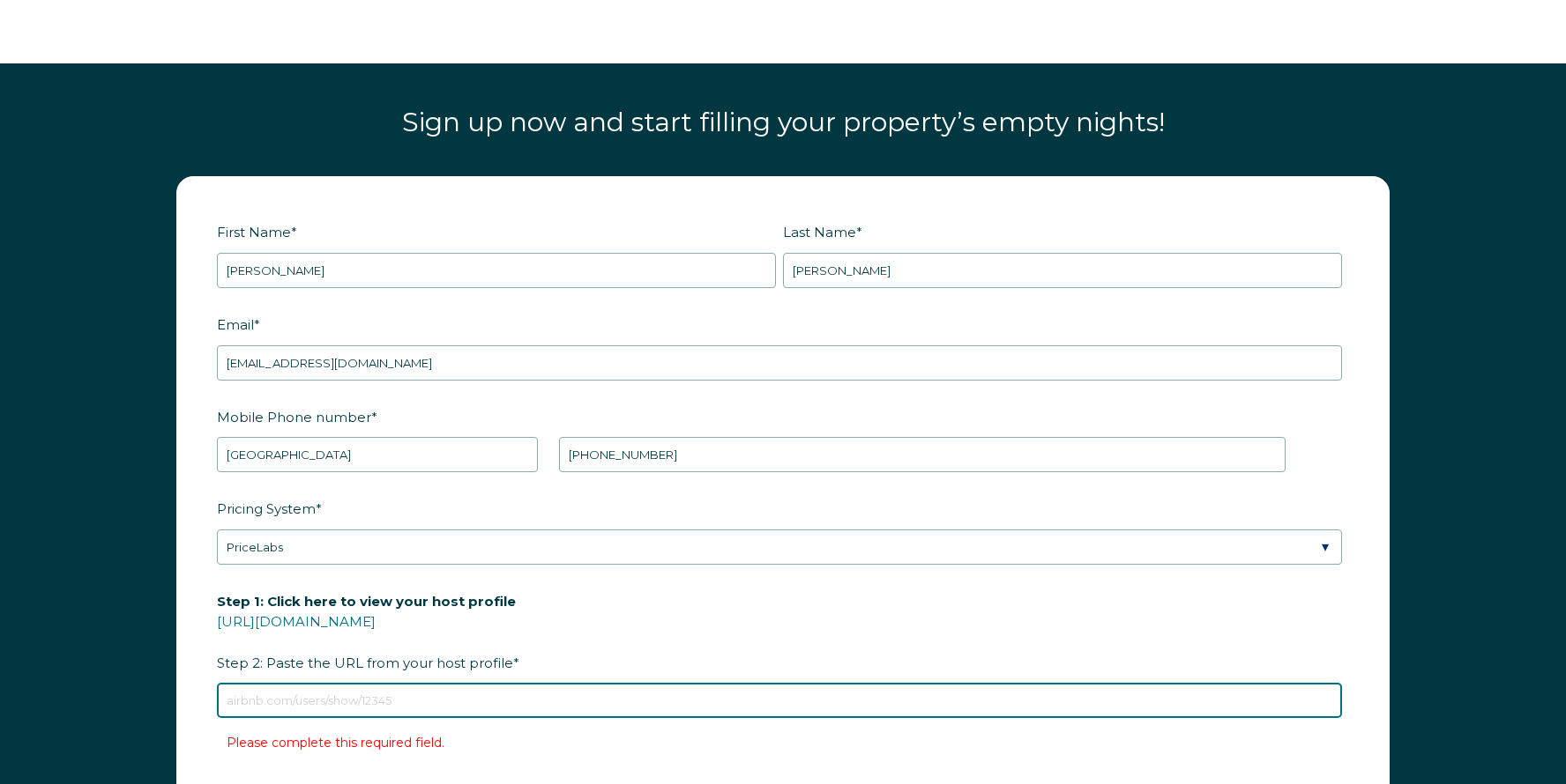
paste input "[URL][DOMAIN_NAME]"
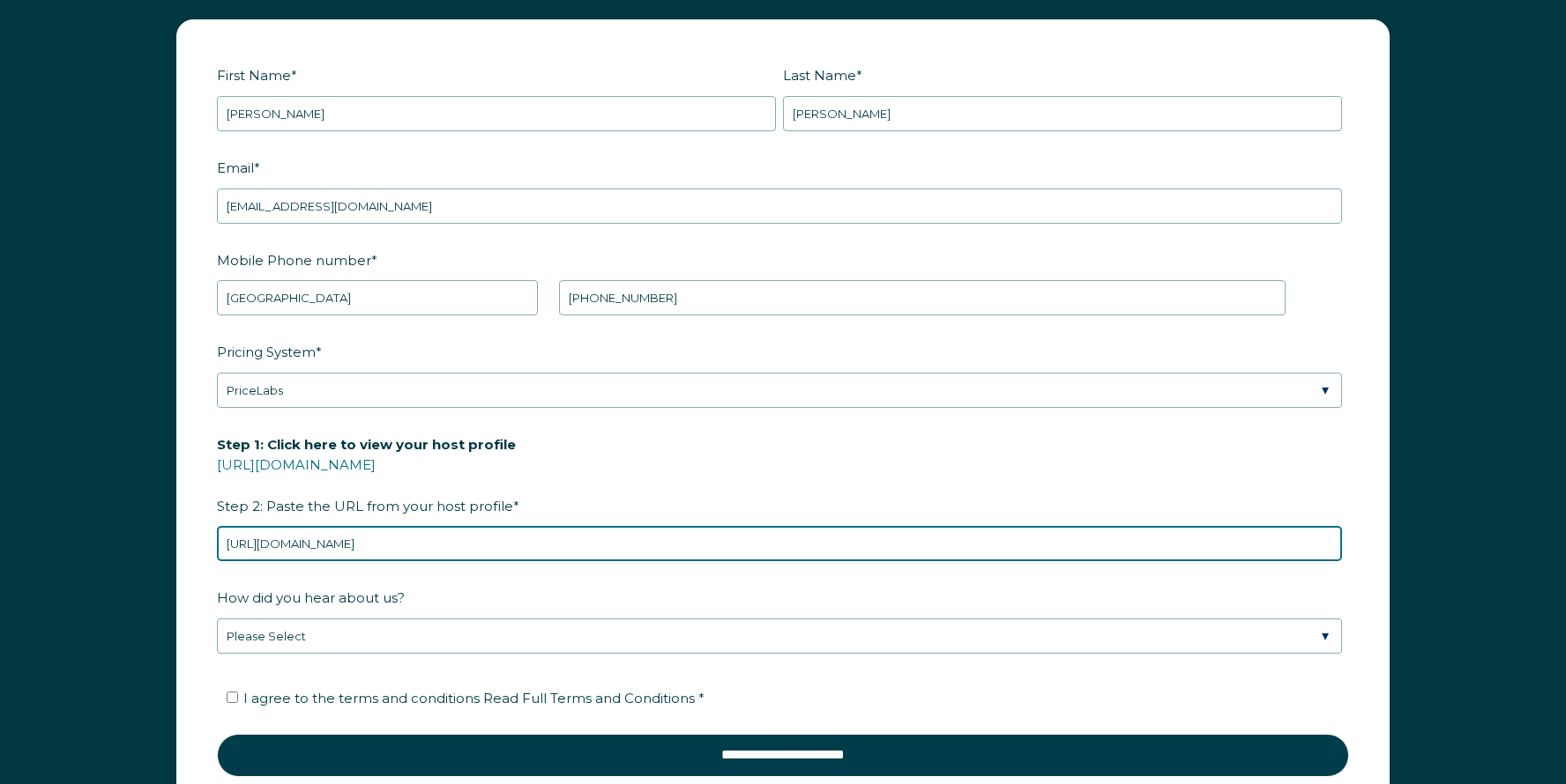
scroll to position [2447, 0]
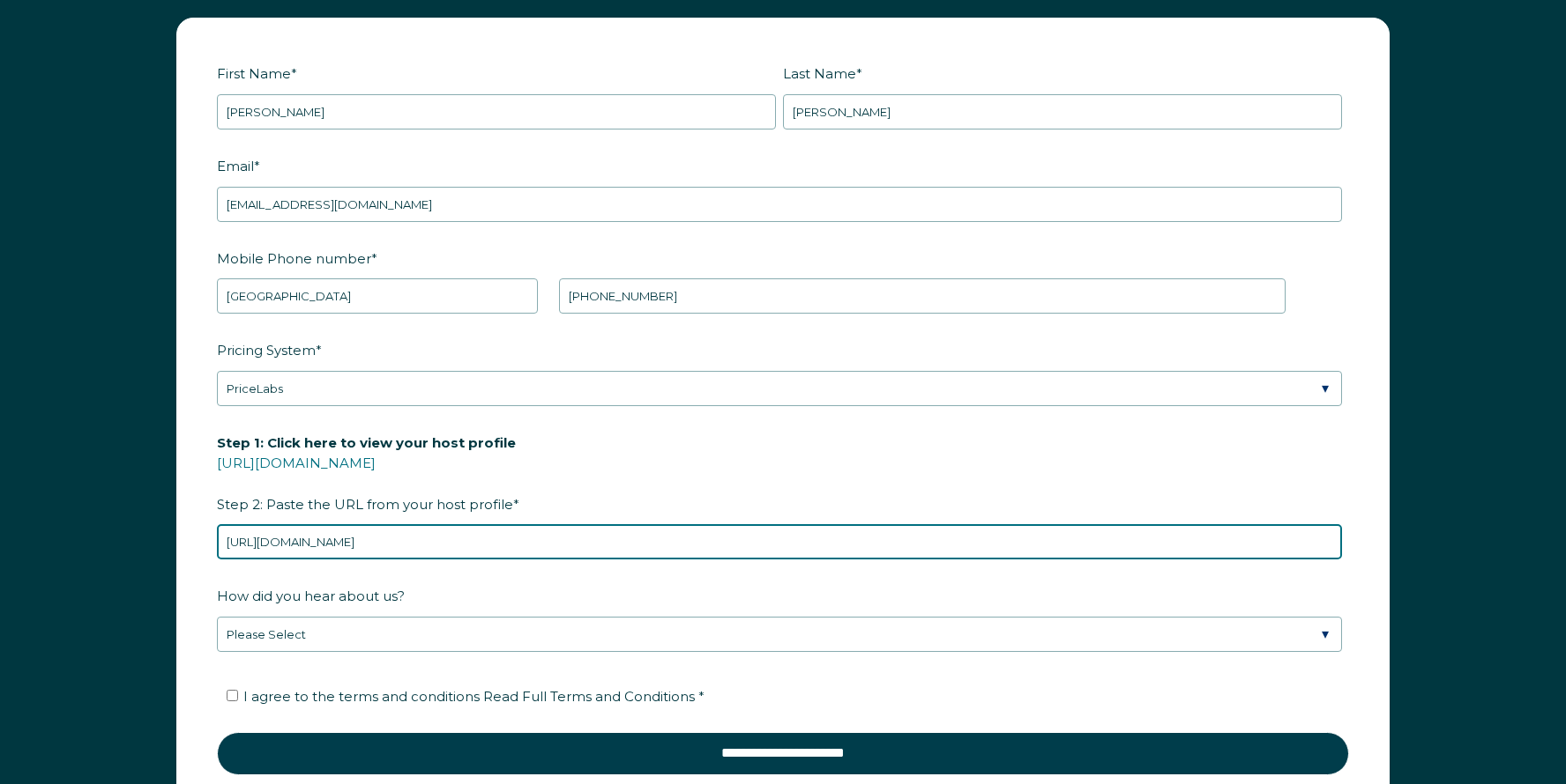
type input "[URL][DOMAIN_NAME]"
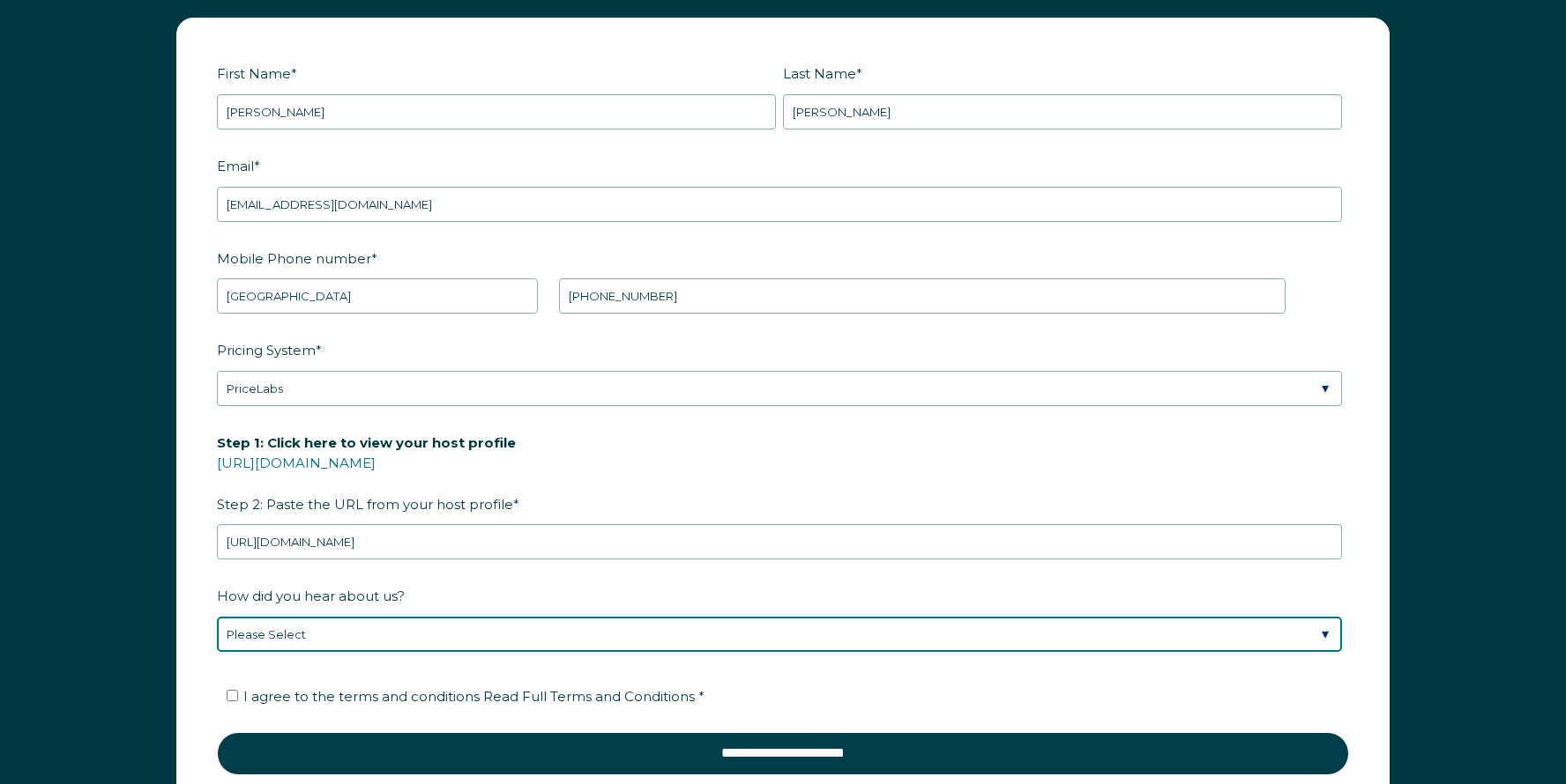
select select "Event or Conference"
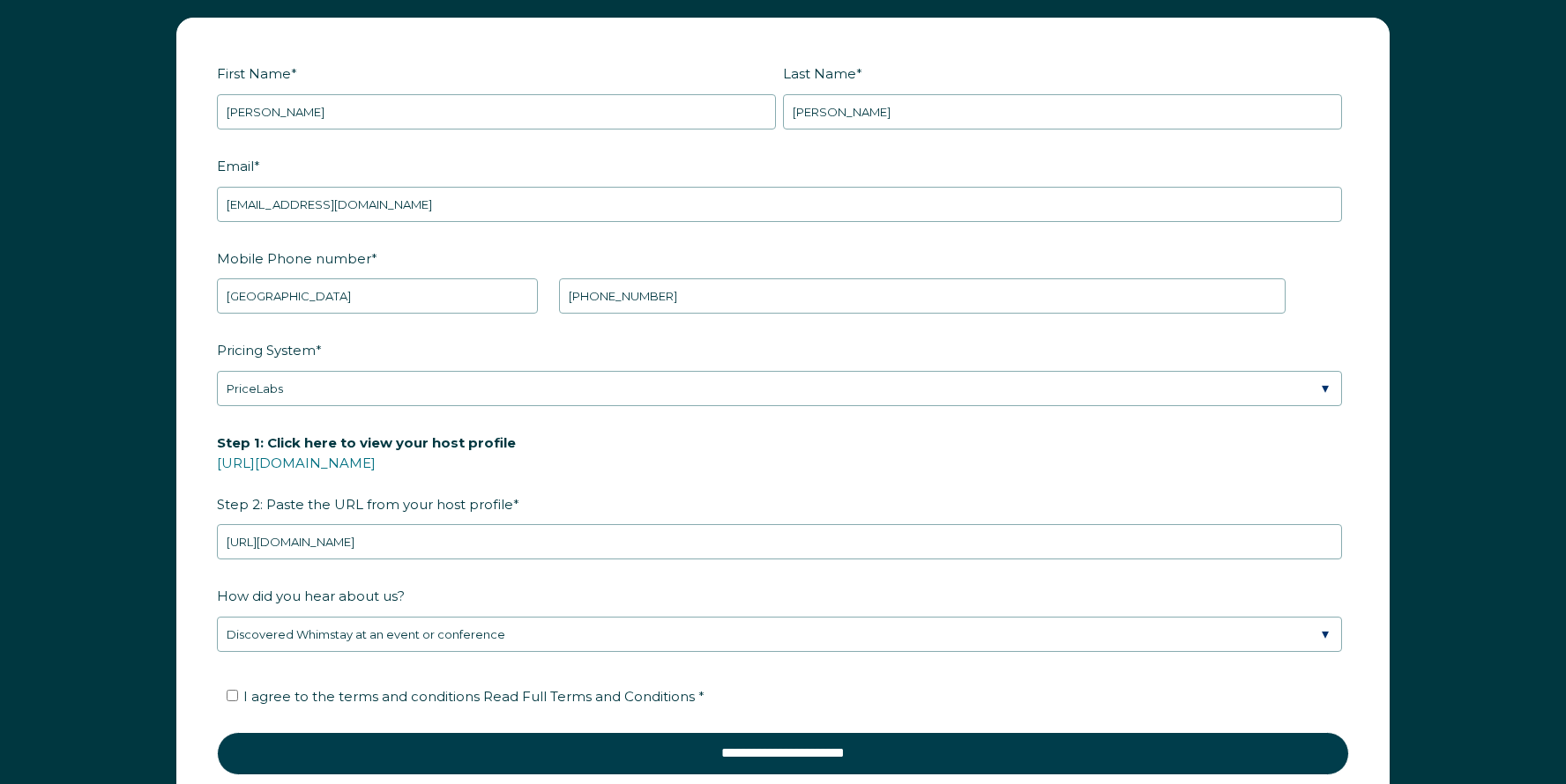
click at [232, 690] on input "I agree to the terms and conditions Read Full Terms and Conditions *" at bounding box center [232, 695] width 12 height 12
checkbox input "true"
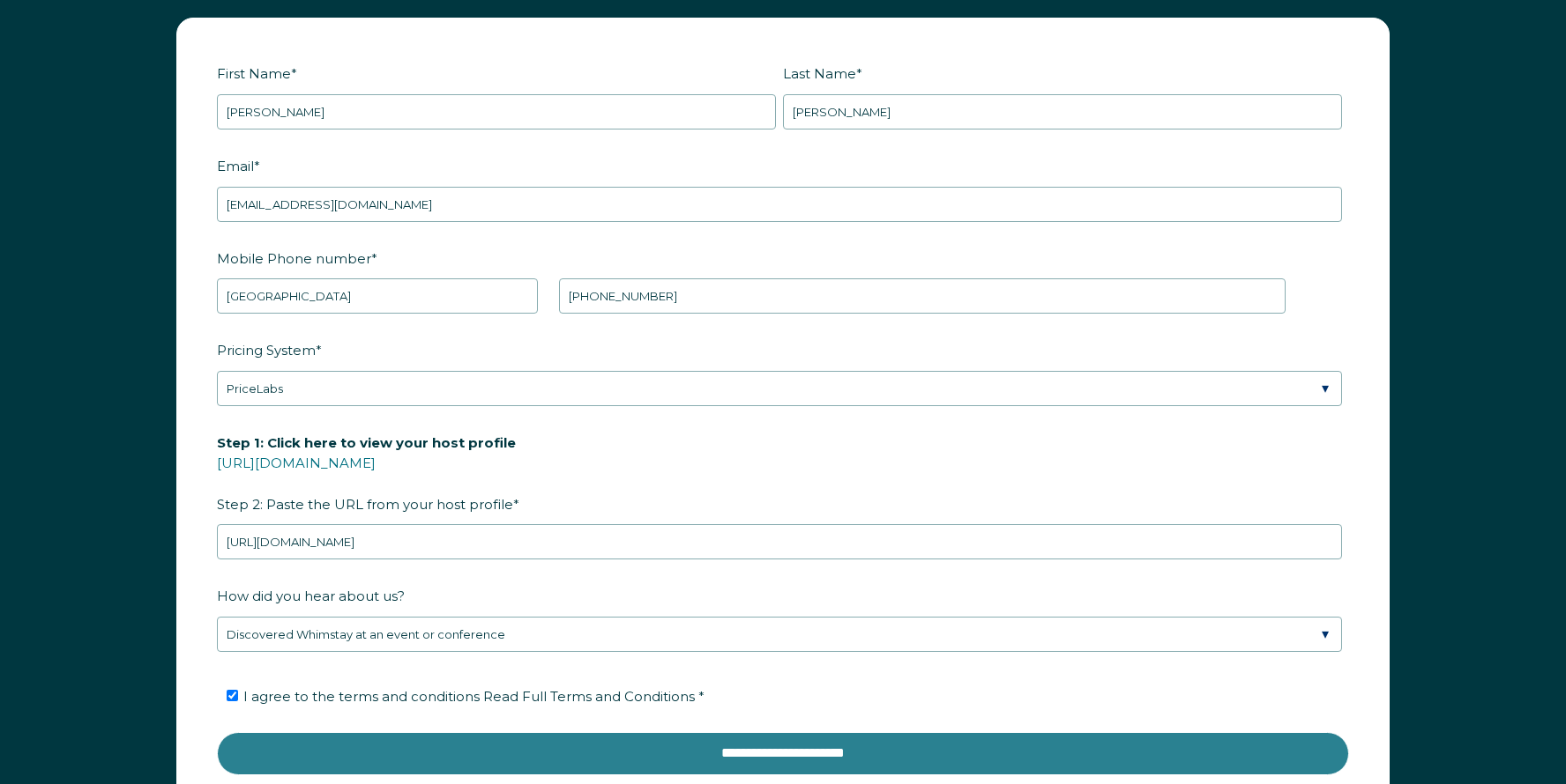
click at [372, 732] on input "**********" at bounding box center [783, 753] width 1131 height 42
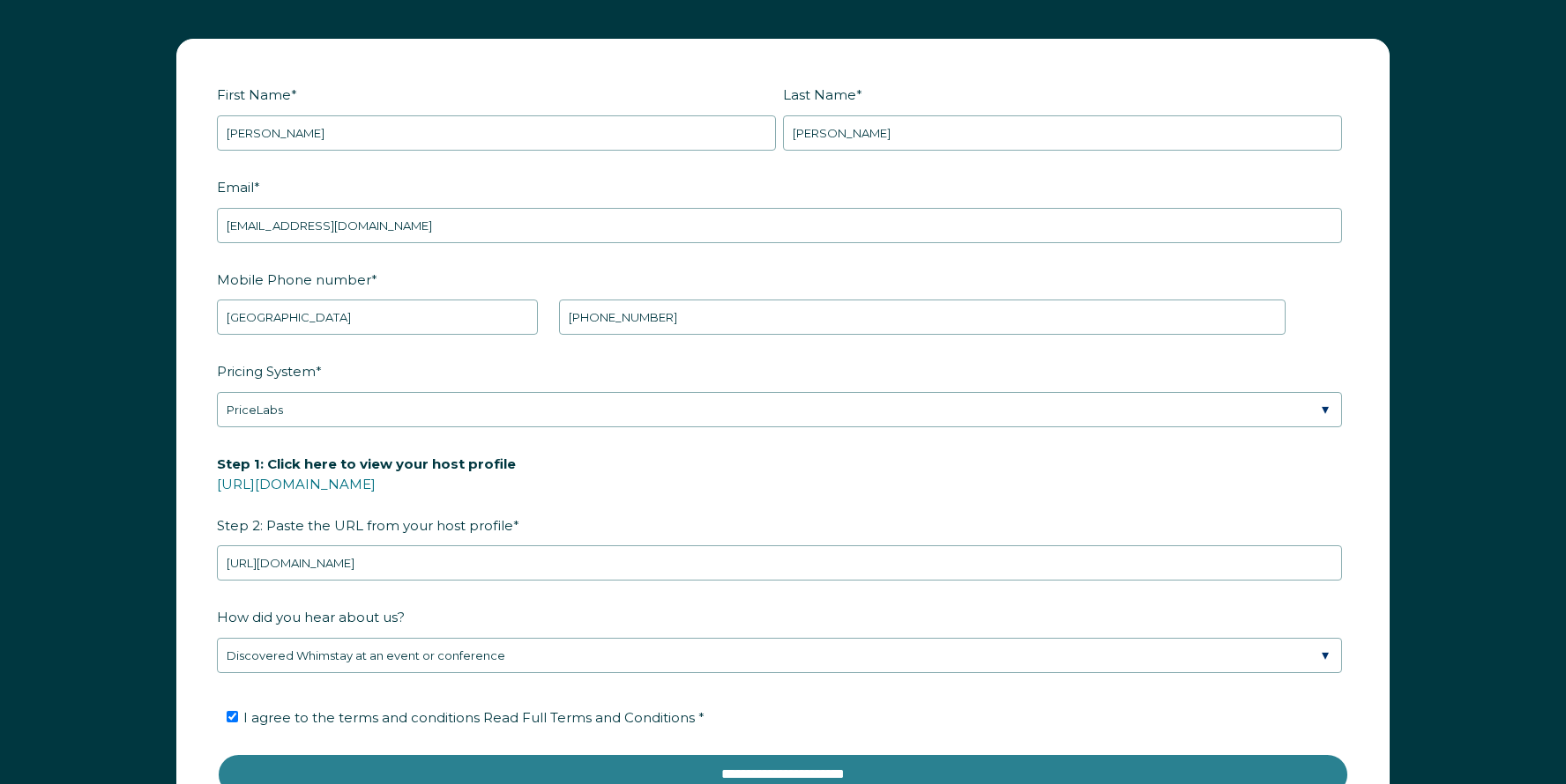
scroll to position [2736, 0]
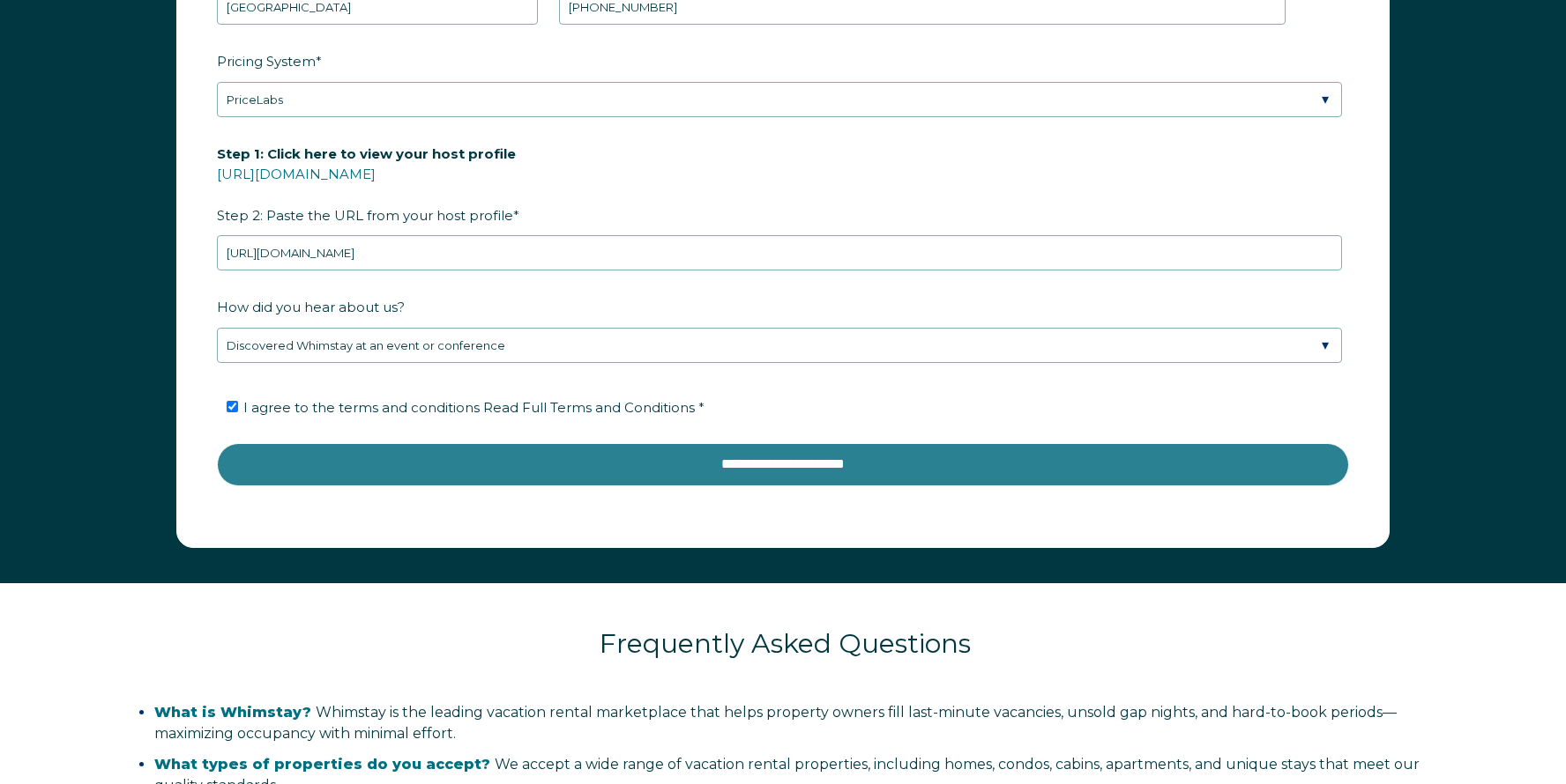
click at [730, 460] on input "**********" at bounding box center [783, 464] width 1131 height 42
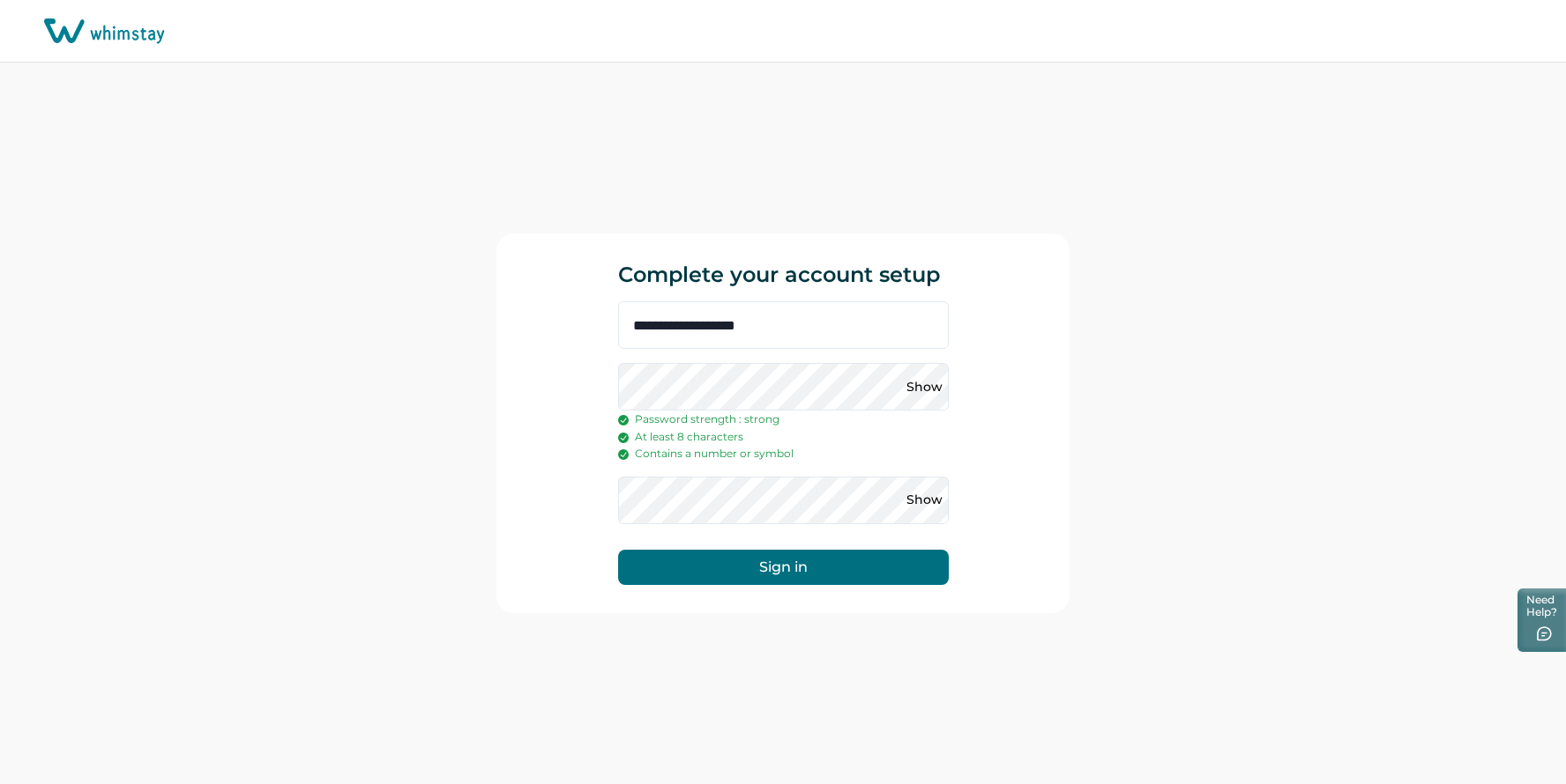
click at [706, 420] on div "Show Password strength : strong At least 8 characters Contains a number or symb…" at bounding box center [783, 412] width 331 height 99
click at [920, 490] on button "Show" at bounding box center [924, 500] width 28 height 28
click at [926, 369] on div "Show" at bounding box center [931, 386] width 36 height 47
click at [928, 395] on button "Show" at bounding box center [924, 386] width 28 height 28
click at [831, 568] on button "Sign in" at bounding box center [783, 567] width 331 height 36
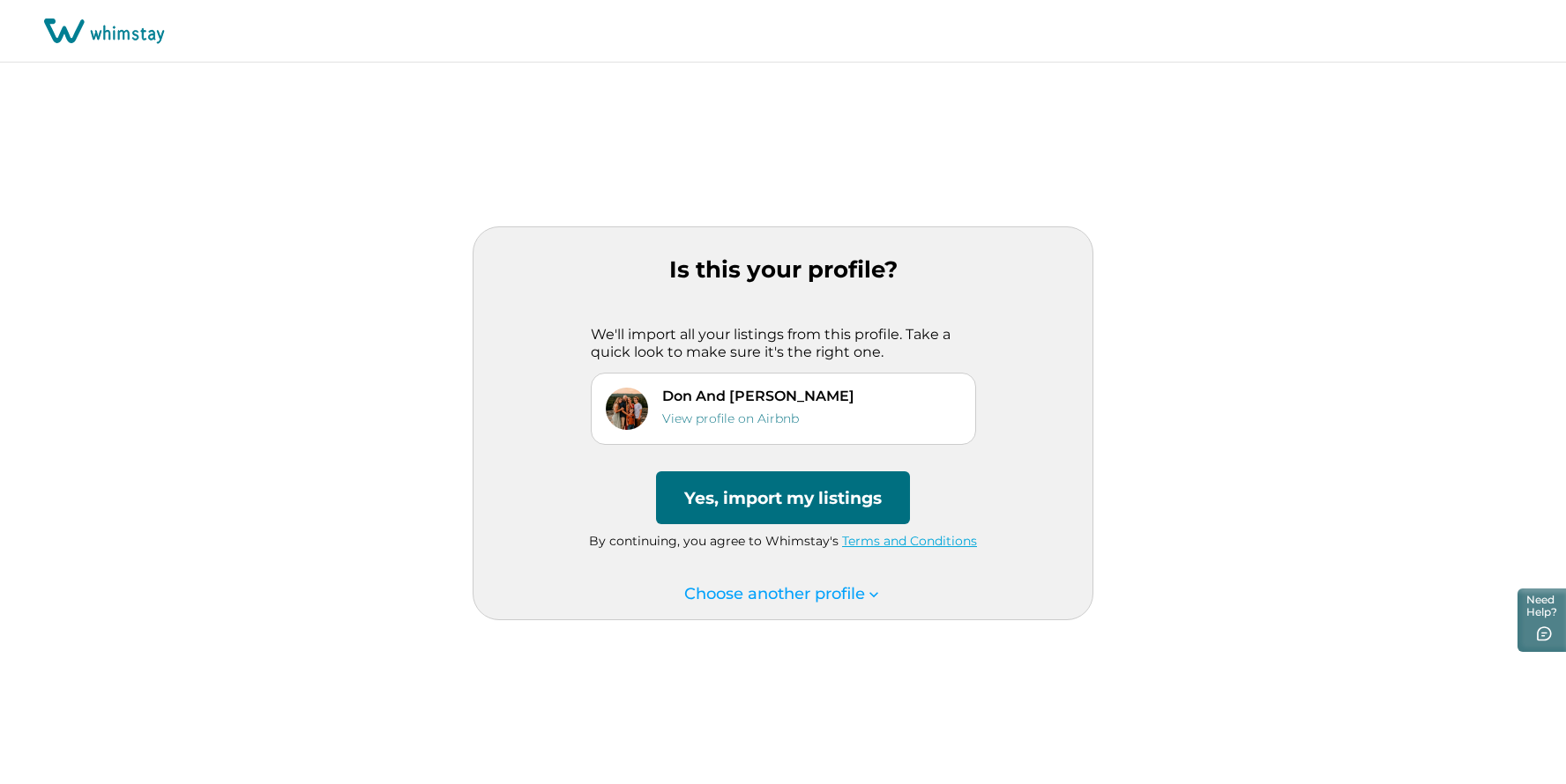
click at [800, 490] on button "Yes, import my listings" at bounding box center [783, 497] width 253 height 53
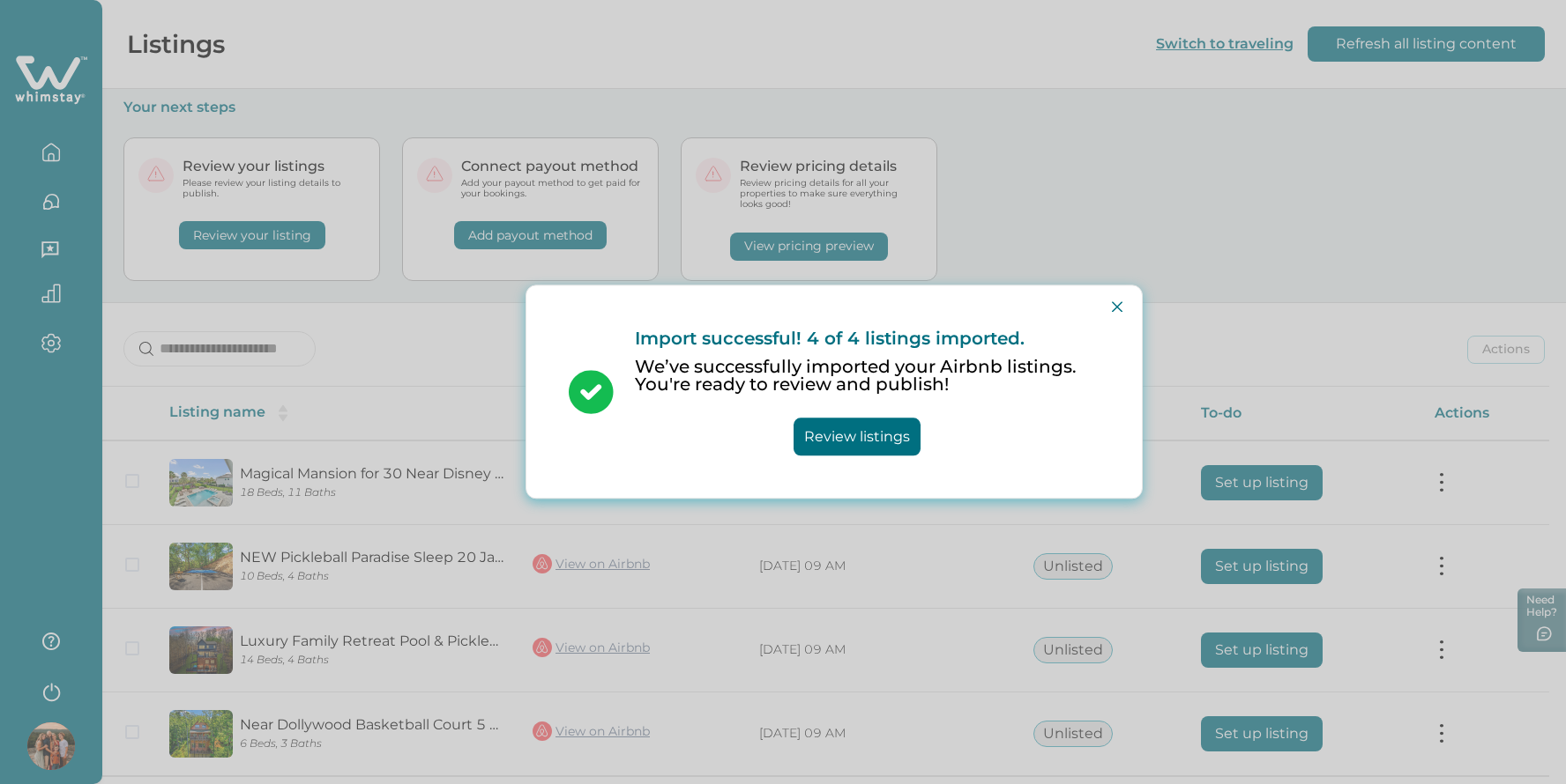
click at [850, 440] on button "Review listings" at bounding box center [857, 436] width 127 height 38
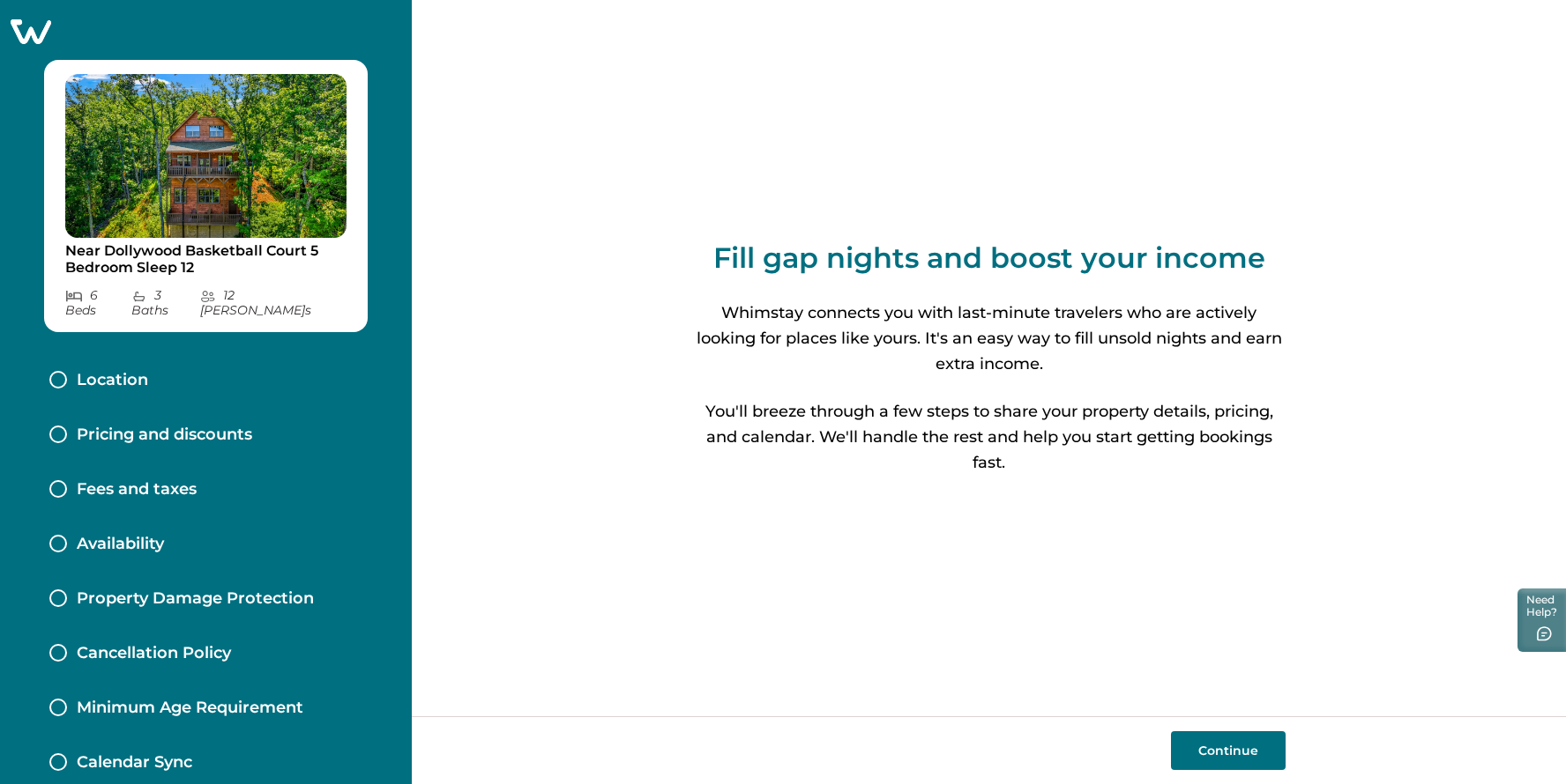
click at [1208, 746] on button "Continue" at bounding box center [1228, 750] width 115 height 39
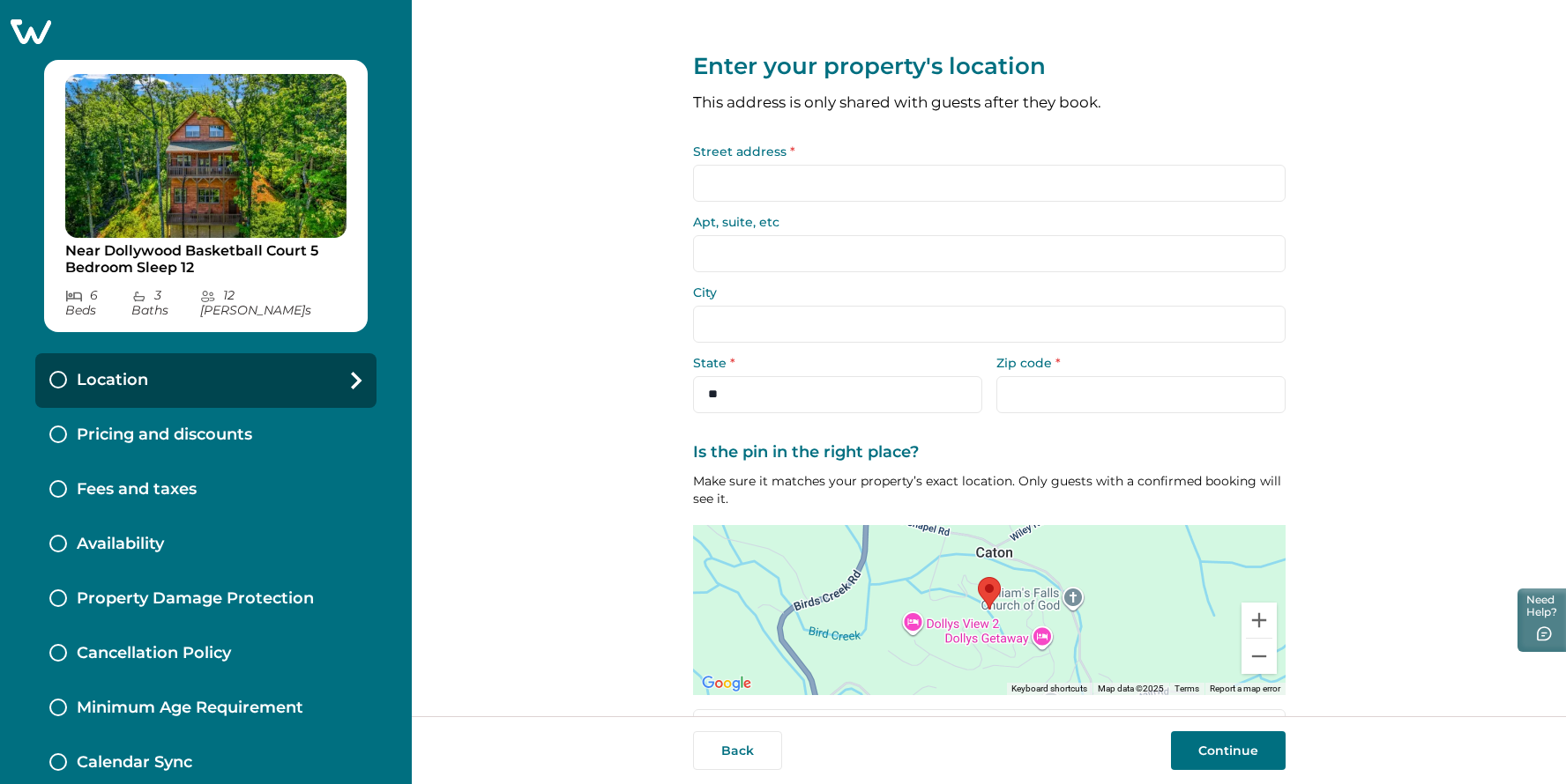
click at [33, 35] on icon at bounding box center [31, 32] width 40 height 25
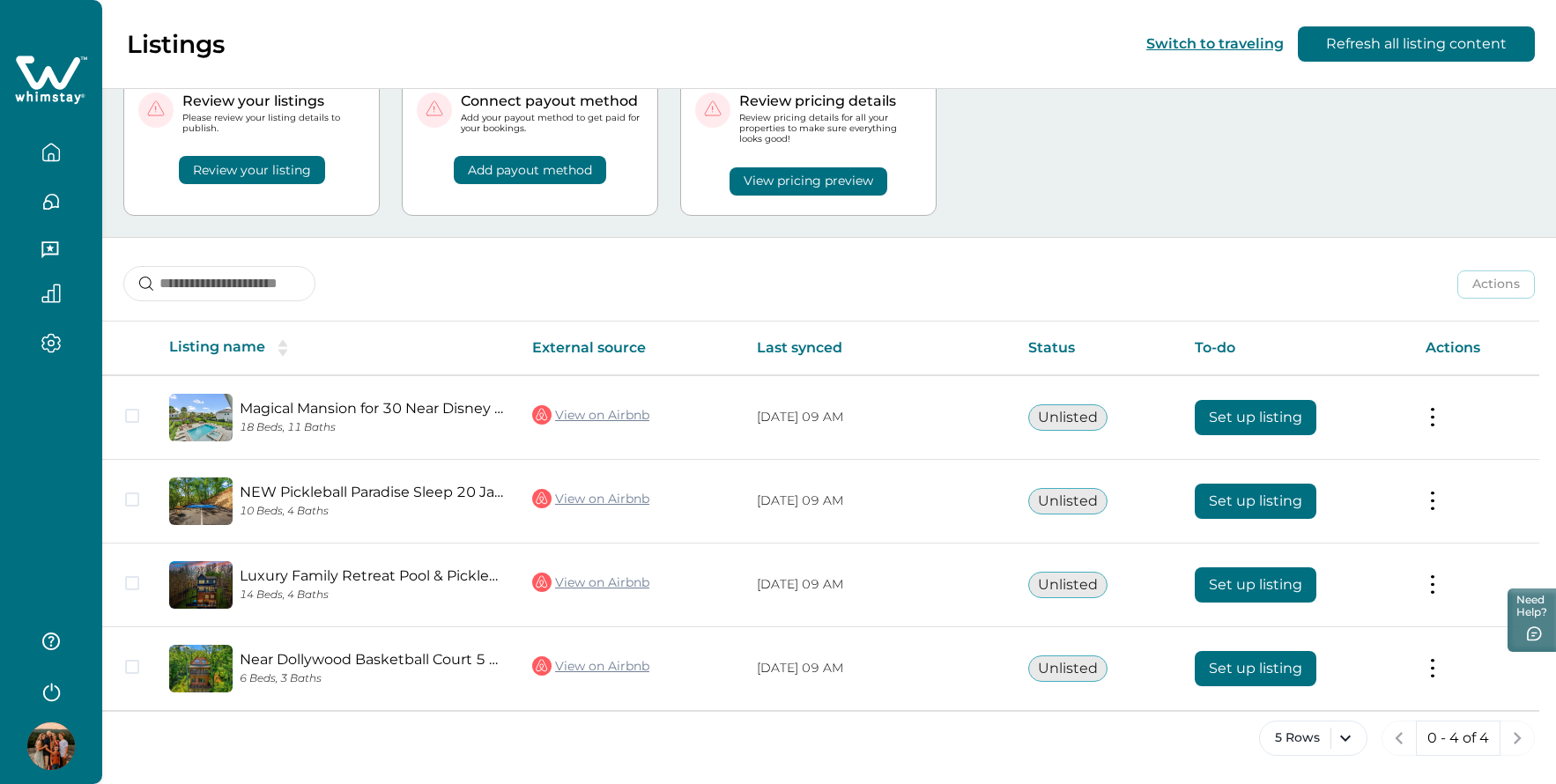
scroll to position [64, 0]
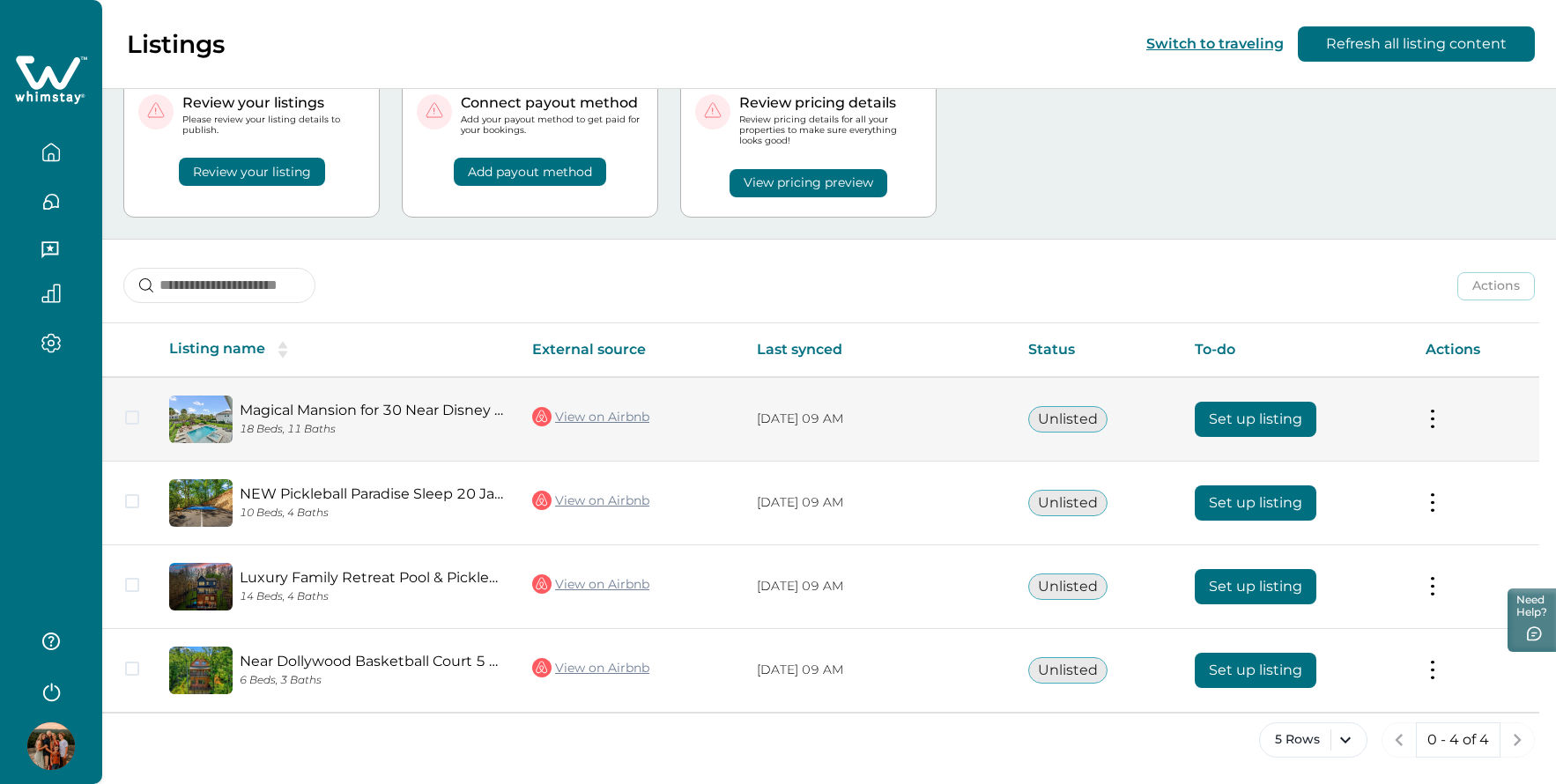
click at [1440, 419] on button at bounding box center [1433, 418] width 14 height 18
click at [1378, 501] on button "View listing on Whimstay" at bounding box center [1329, 500] width 201 height 33
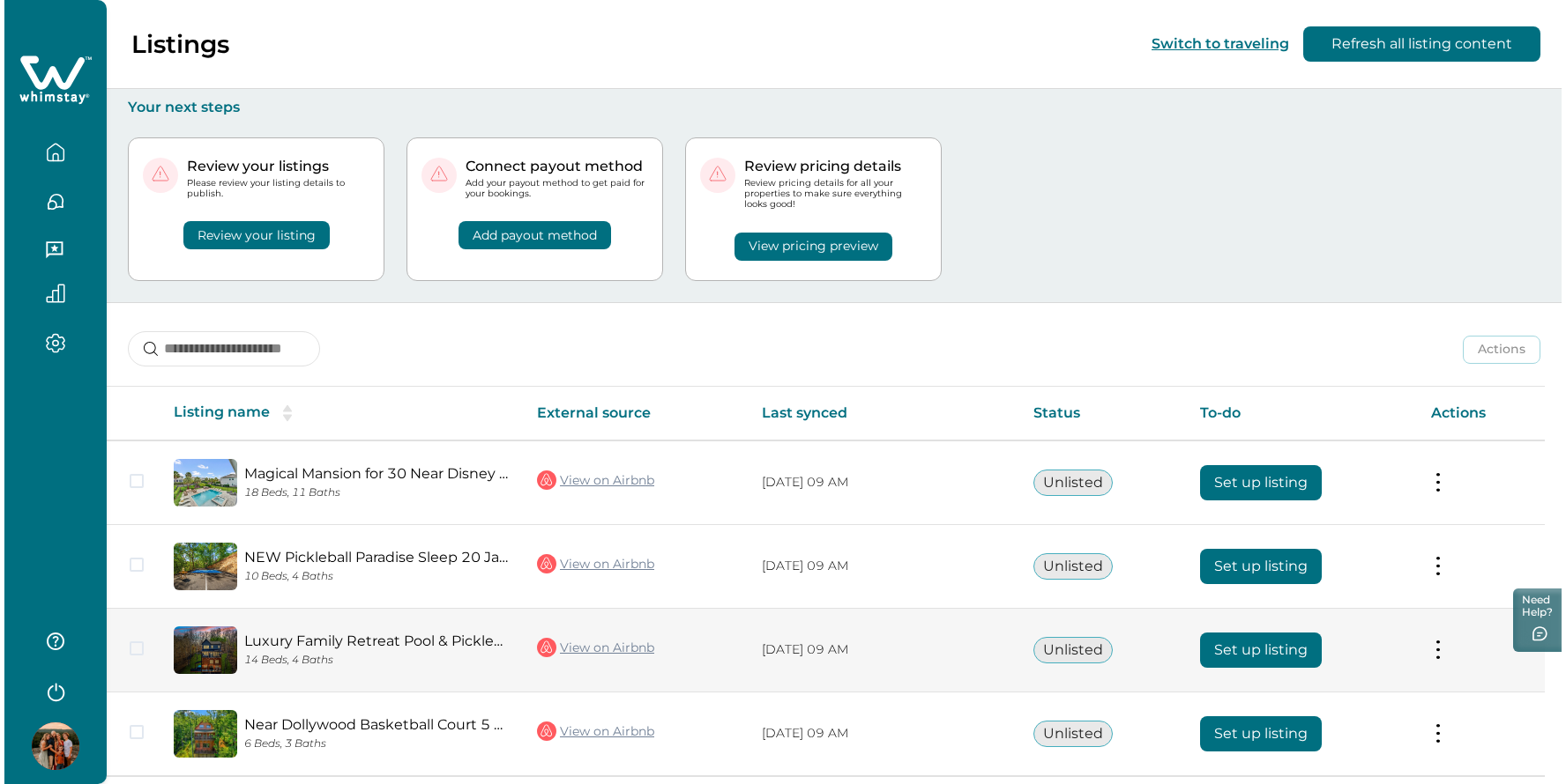
scroll to position [0, 0]
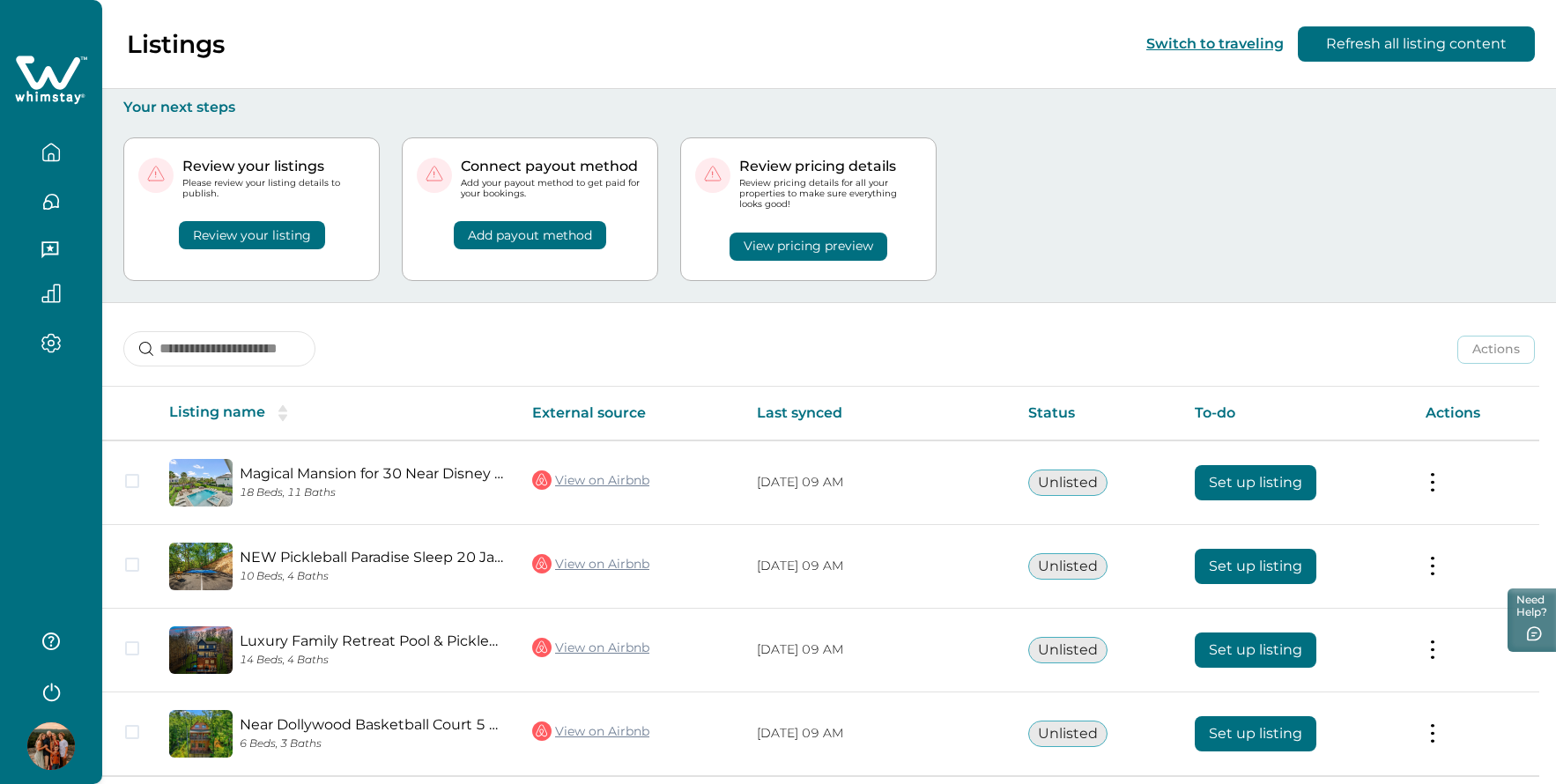
click at [240, 224] on button "Review your listing" at bounding box center [252, 235] width 146 height 28
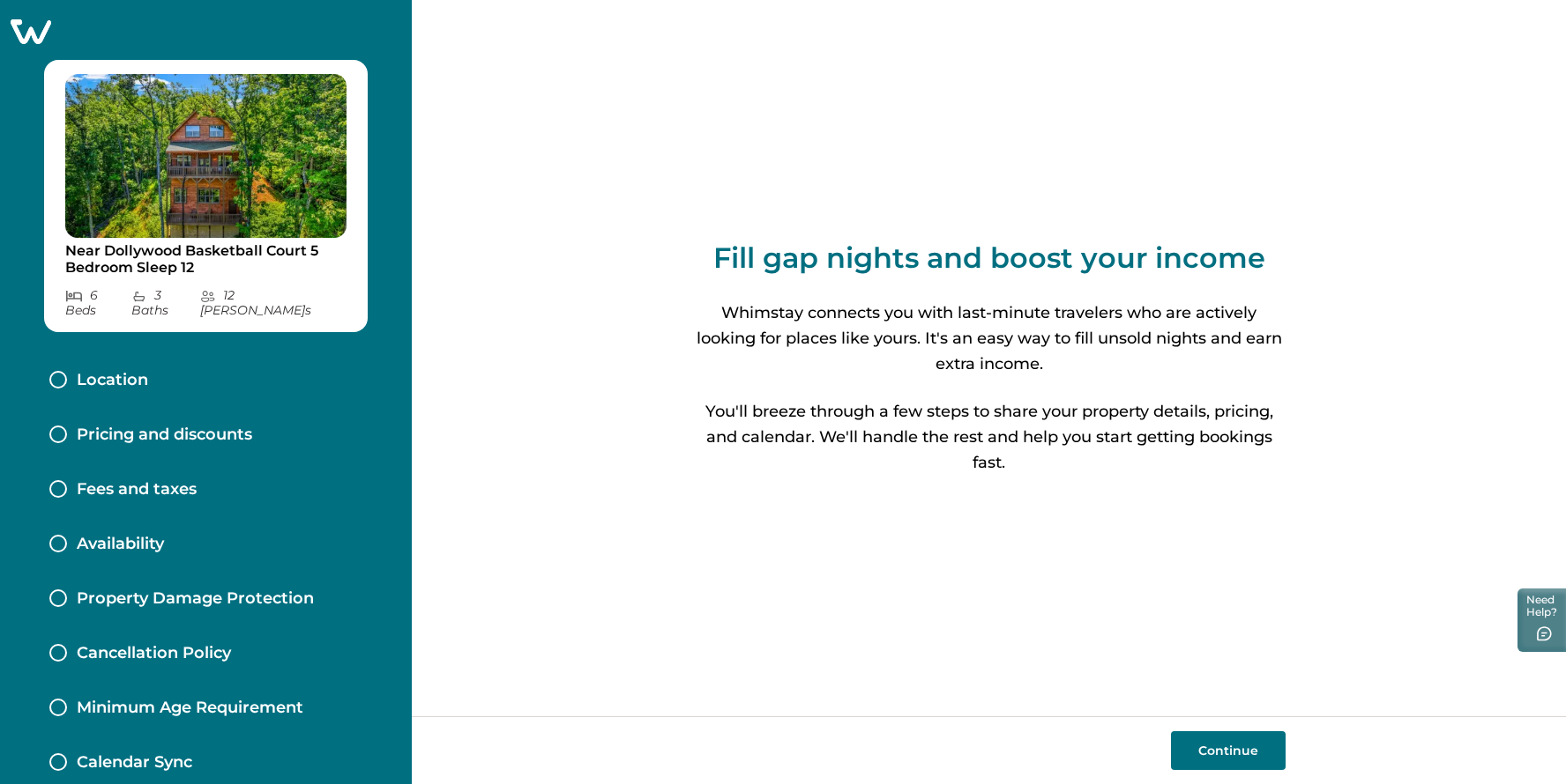
click at [38, 29] on icon at bounding box center [31, 32] width 40 height 25
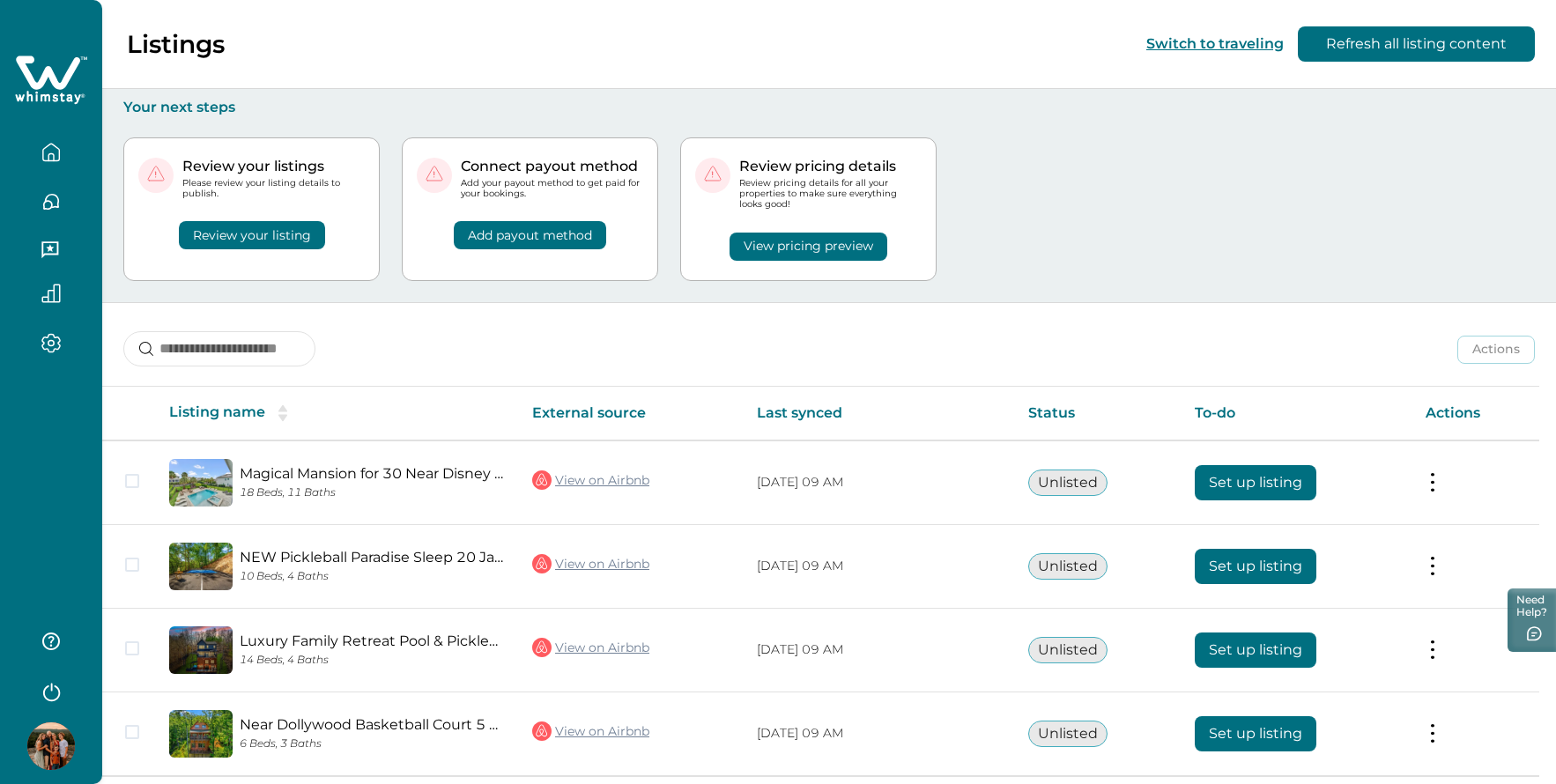
click at [46, 203] on icon "button" at bounding box center [51, 201] width 19 height 19
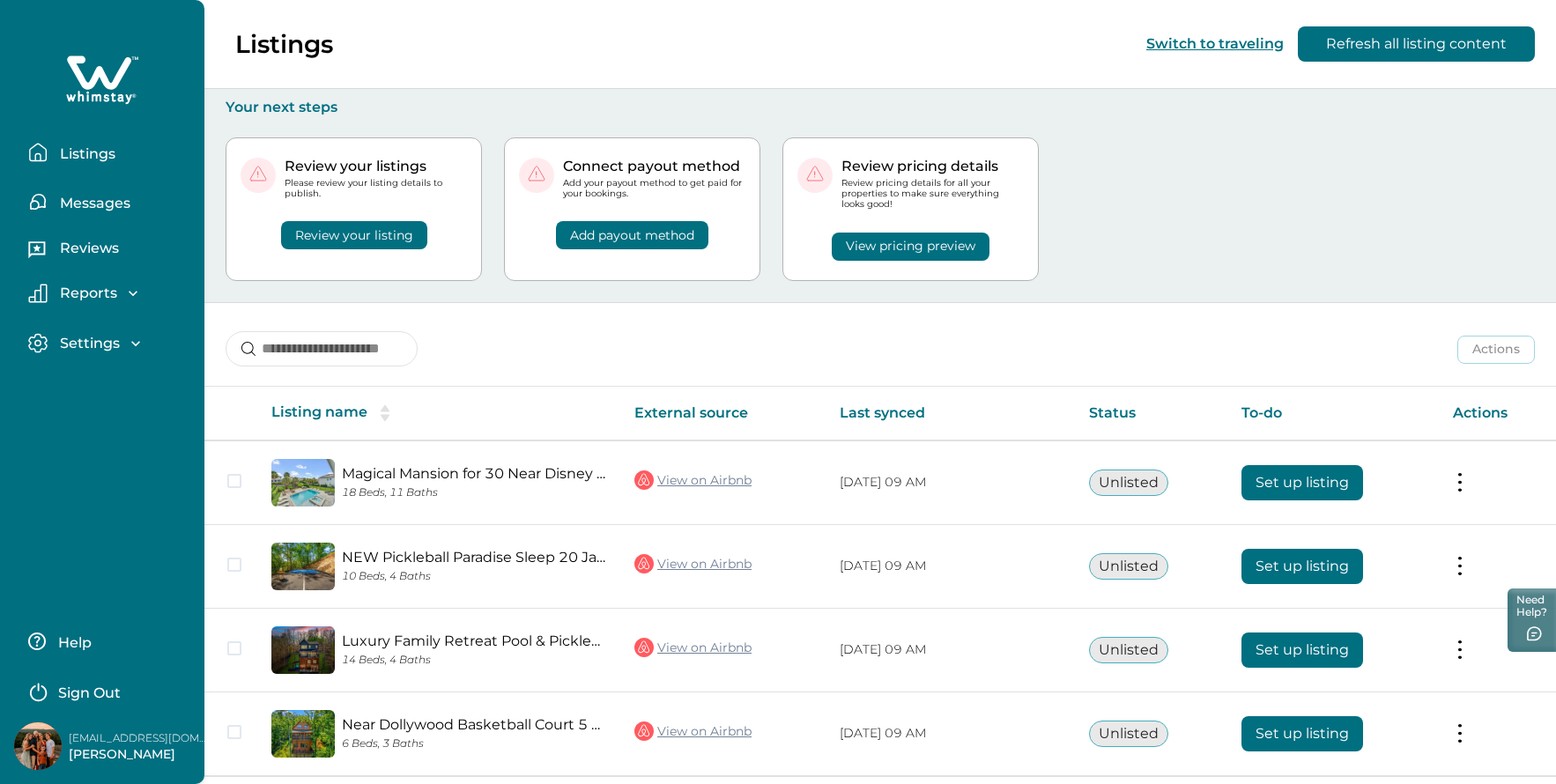
click at [78, 288] on p "Reports" at bounding box center [86, 293] width 63 height 17
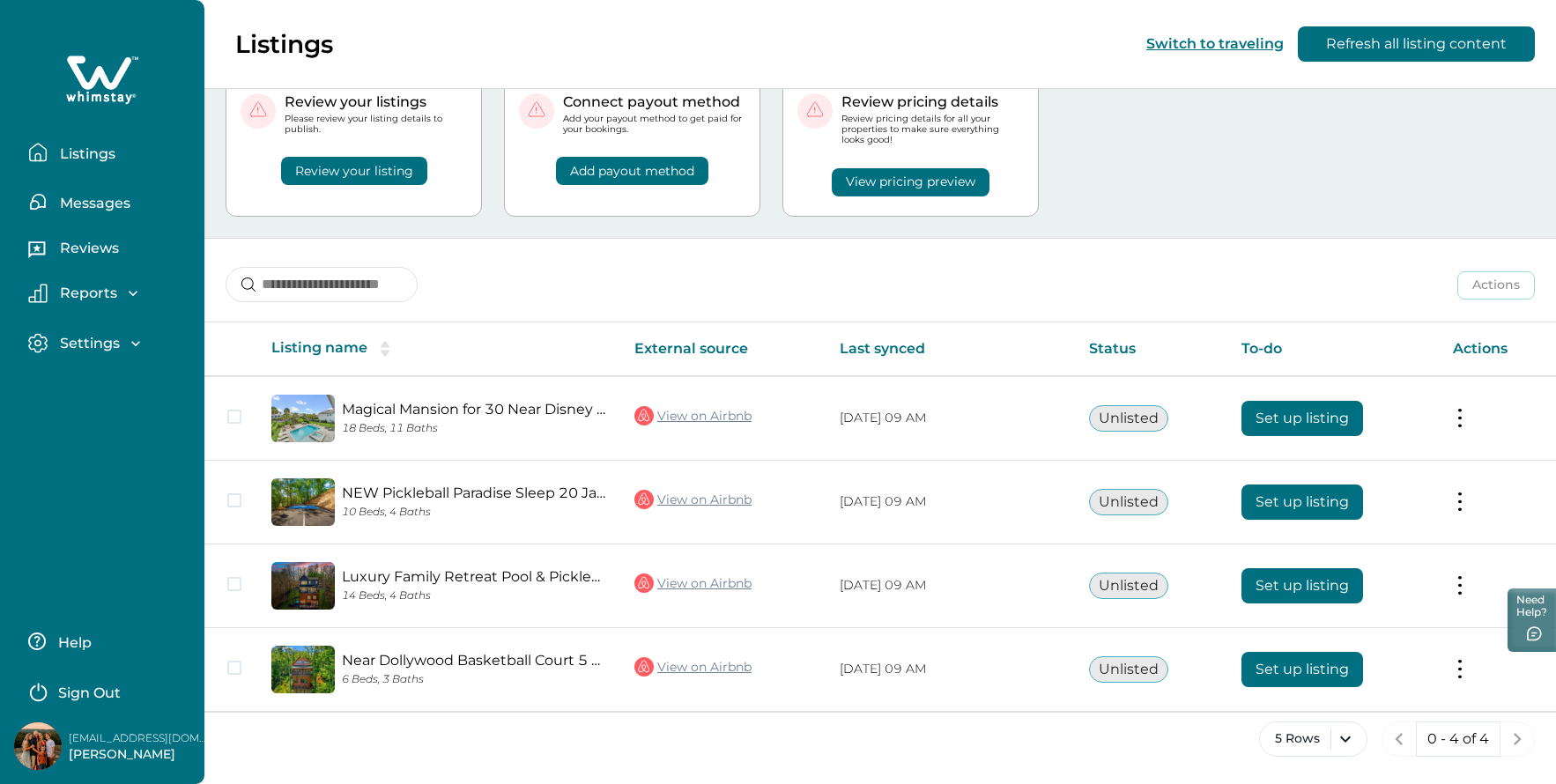
scroll to position [64, 0]
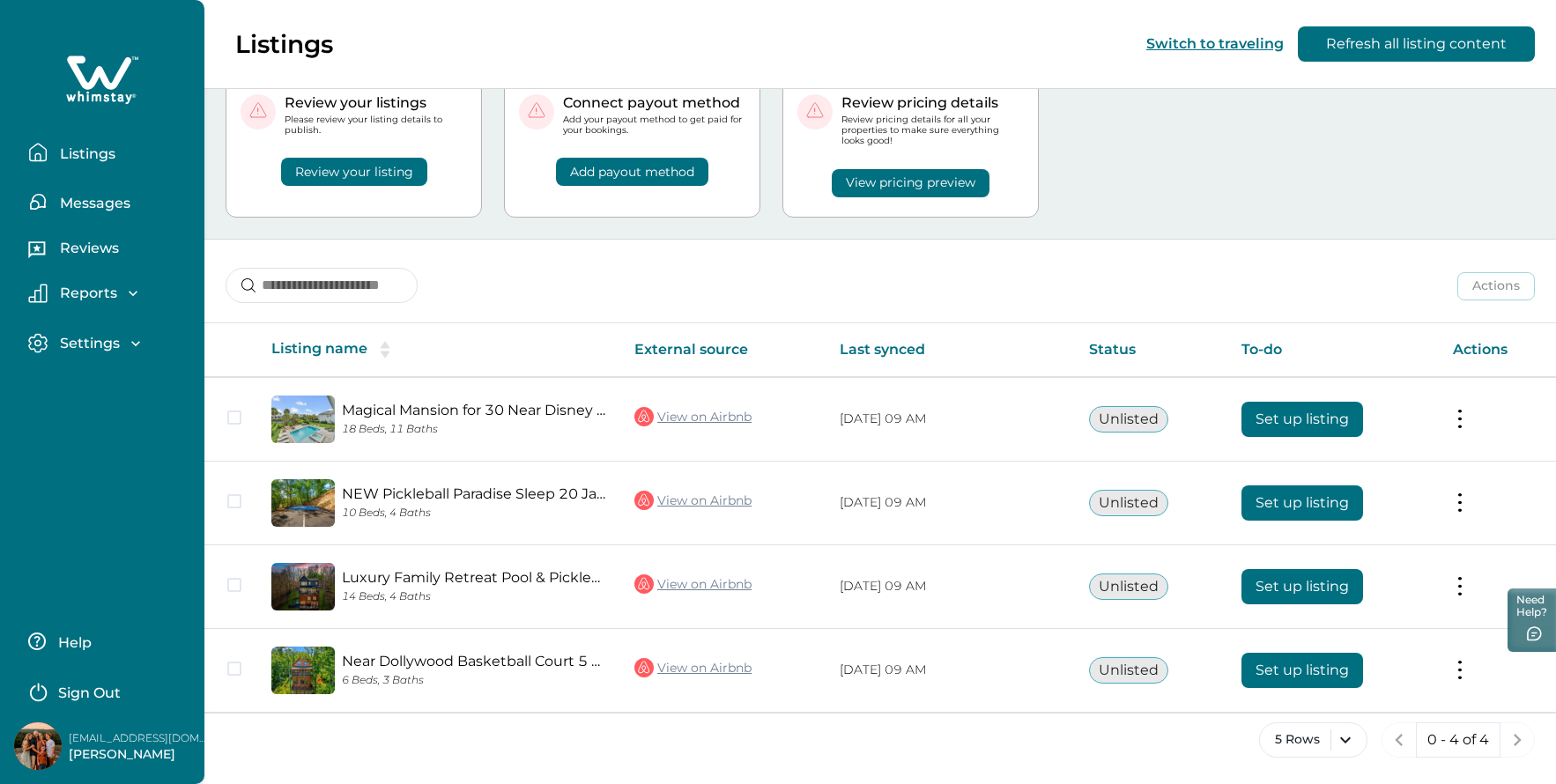
click at [114, 342] on p "Settings" at bounding box center [88, 344] width 66 height 17
click at [96, 248] on p "Reviews" at bounding box center [87, 248] width 65 height 17
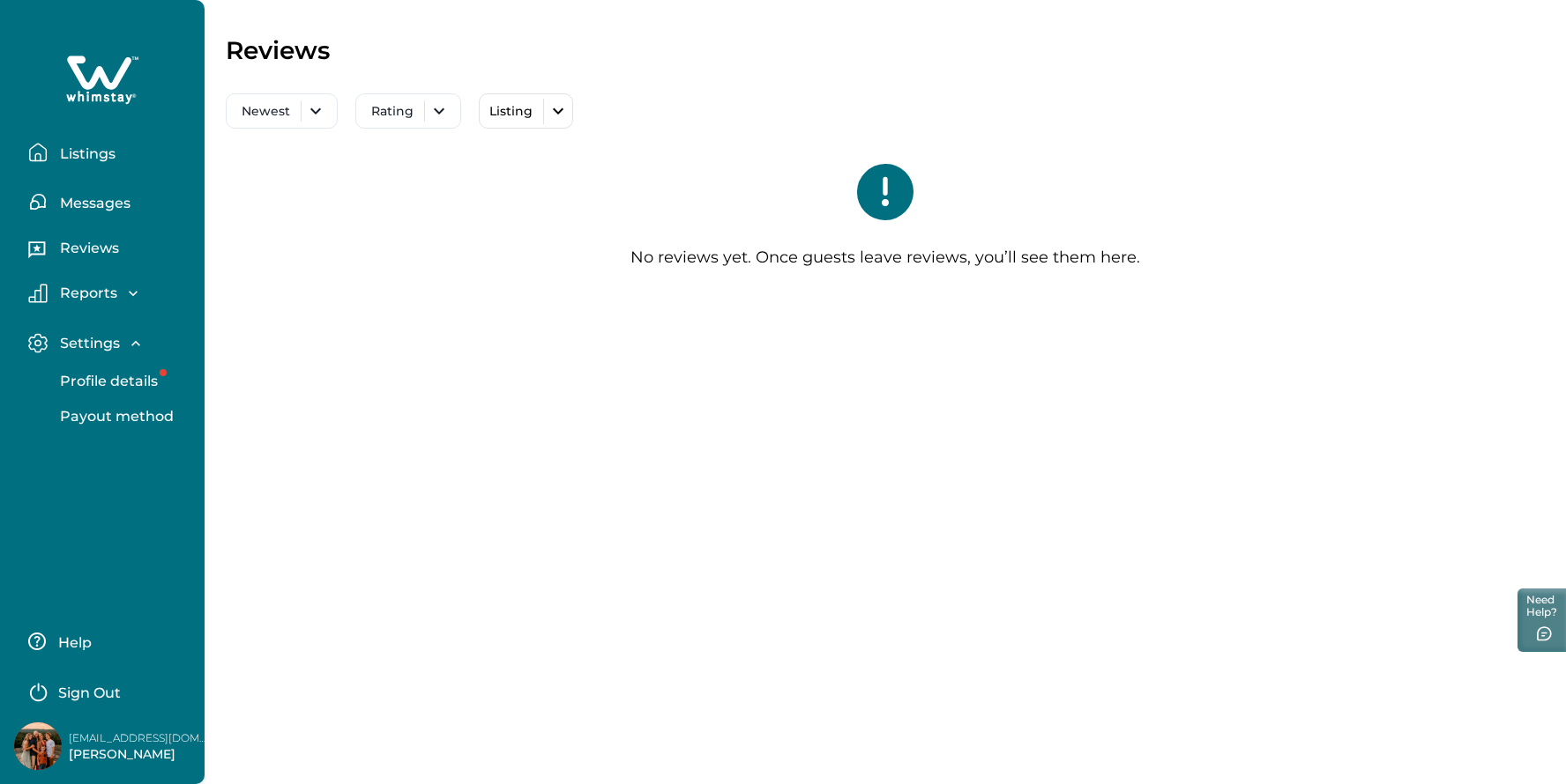
click at [99, 188] on button "Messages" at bounding box center [109, 201] width 162 height 36
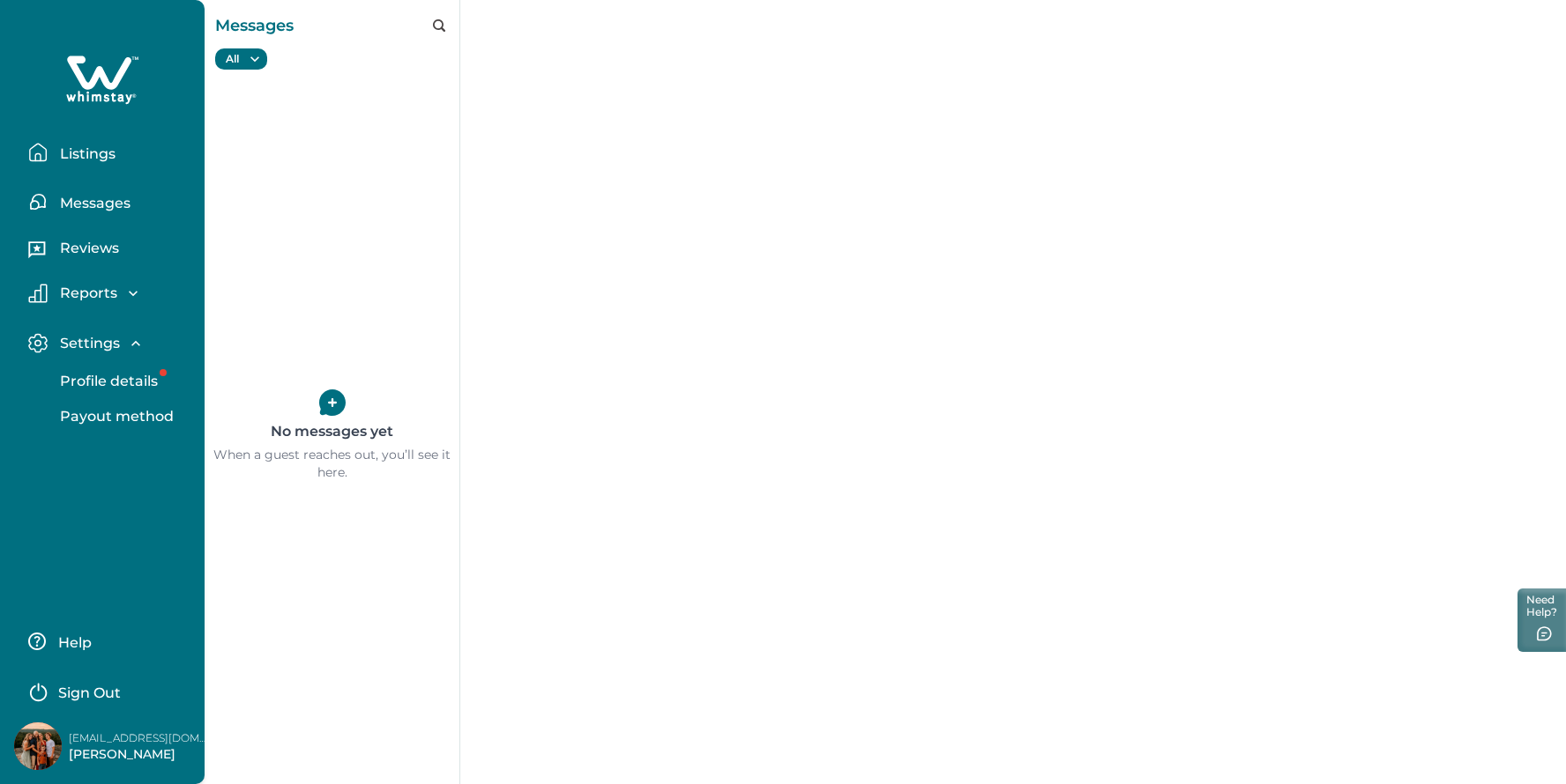
click at [93, 165] on button "Listings" at bounding box center [109, 152] width 162 height 36
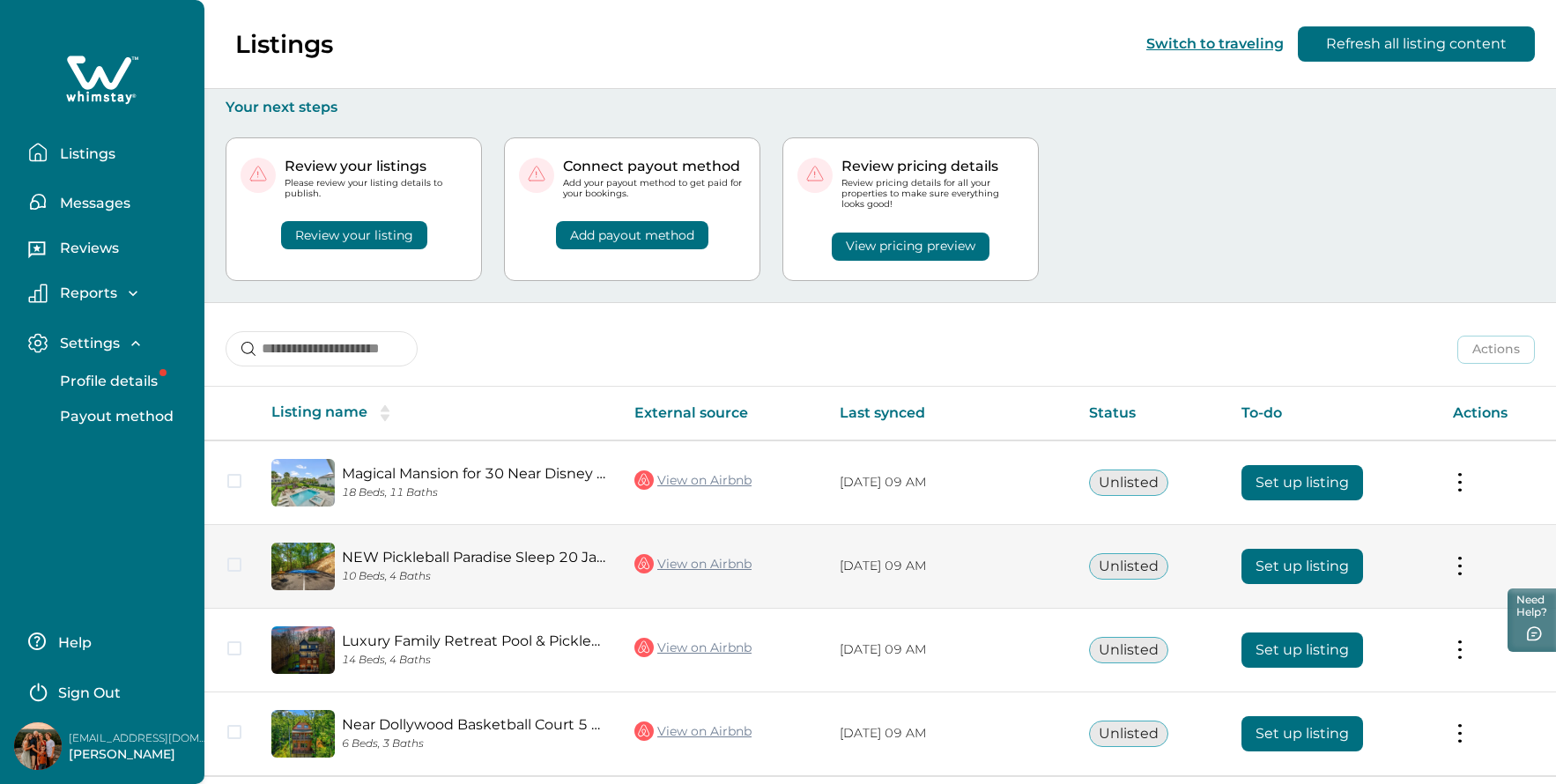
click at [1444, 562] on td "Actions View listing on Whimstay" at bounding box center [1498, 565] width 118 height 84
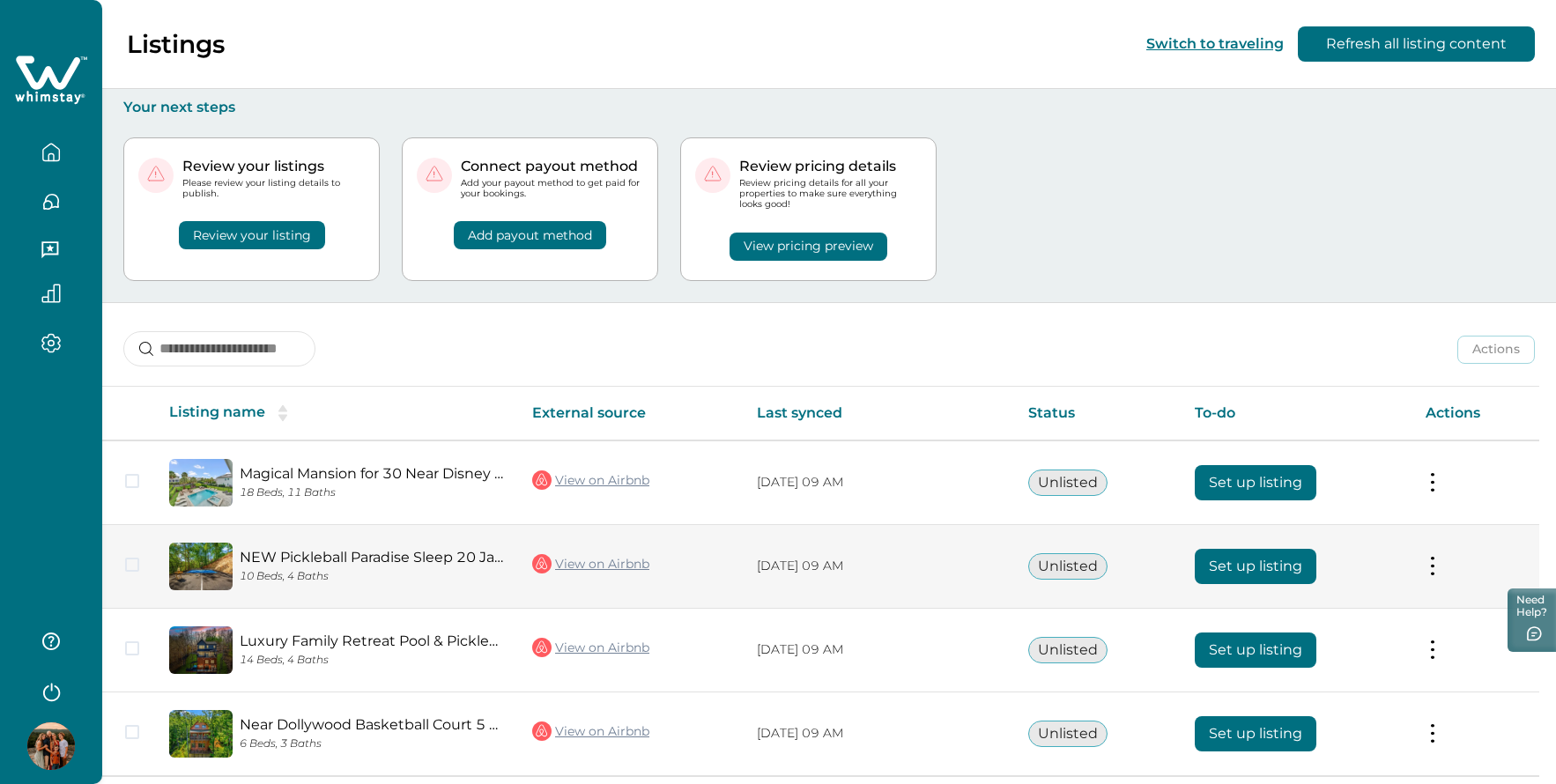
click at [1437, 580] on td "Actions View listing on Whimstay" at bounding box center [1475, 565] width 128 height 84
click at [1437, 567] on button at bounding box center [1433, 565] width 14 height 18
click at [1340, 645] on button "View listing on Whimstay" at bounding box center [1329, 647] width 201 height 33
